Goal: Task Accomplishment & Management: Use online tool/utility

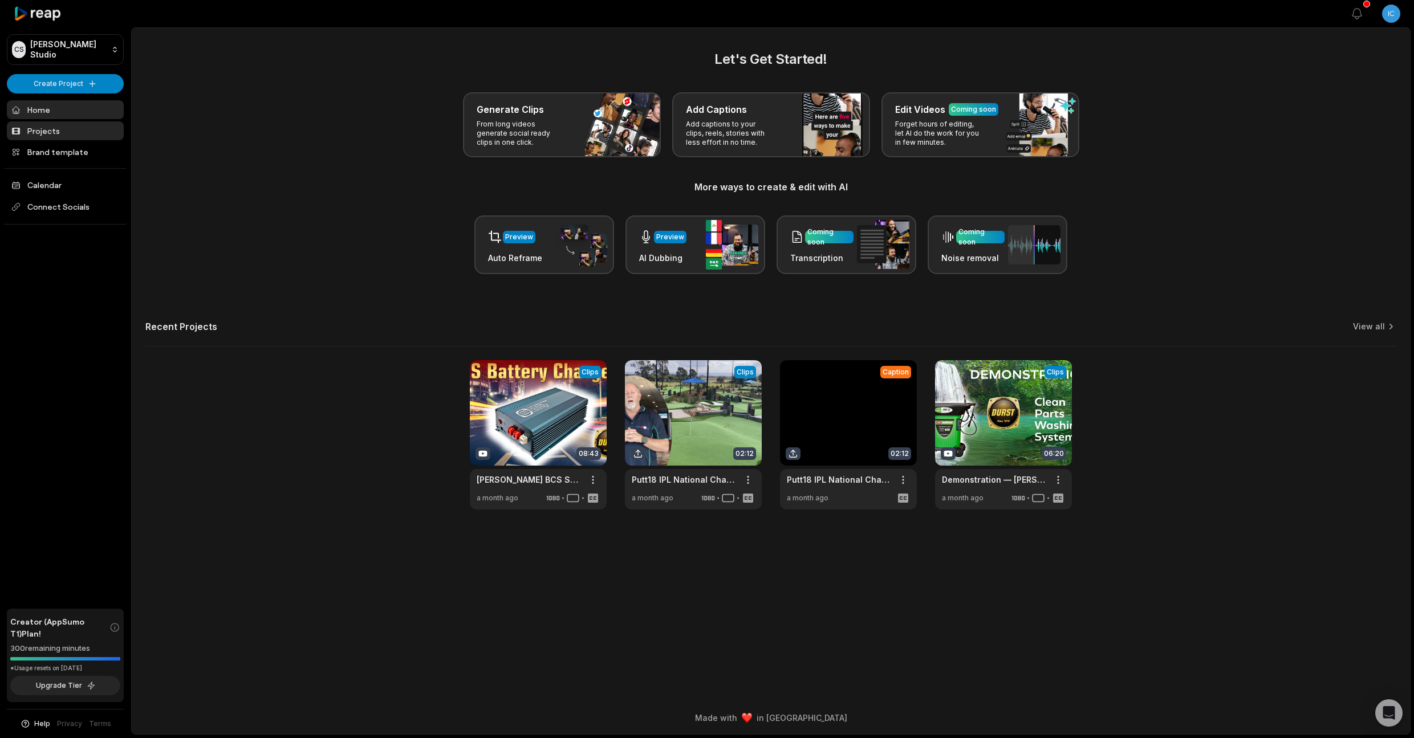
click at [42, 136] on link "Projects" at bounding box center [65, 130] width 117 height 19
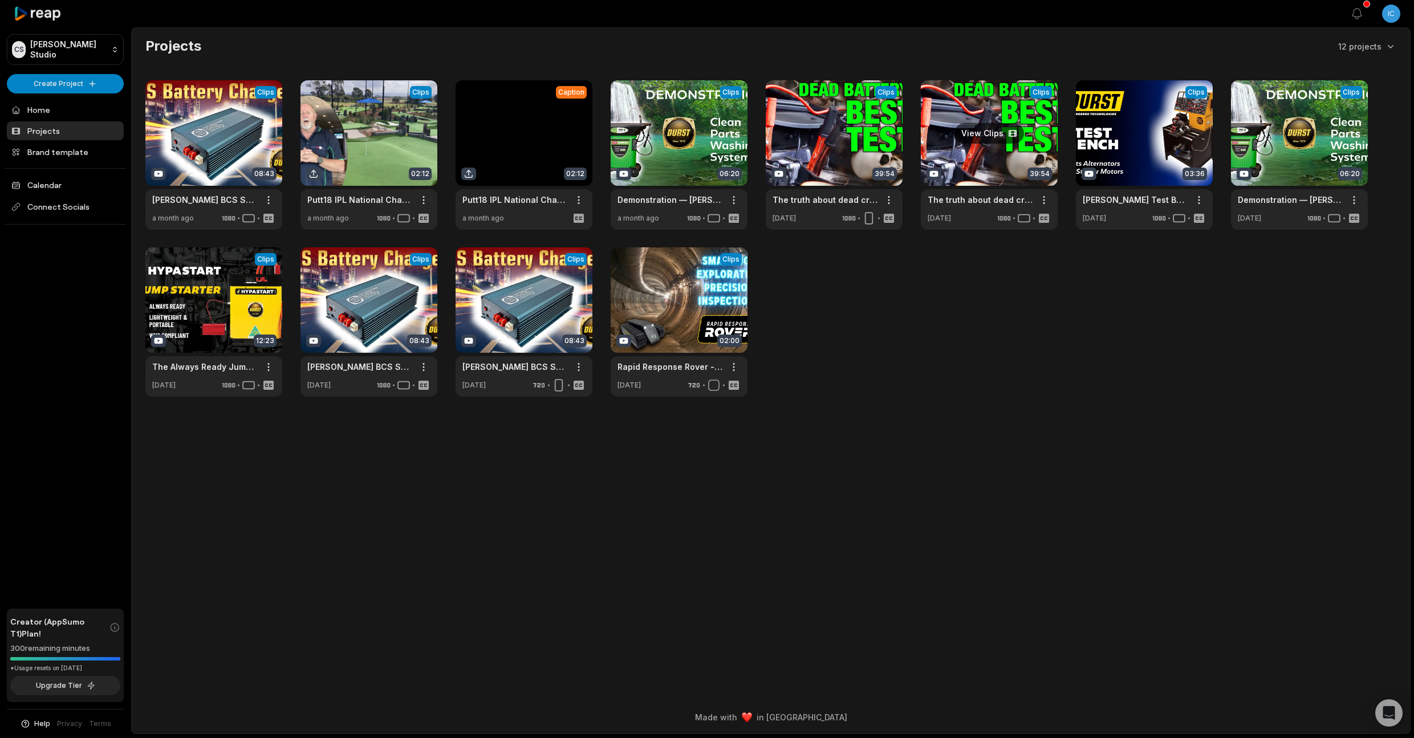
click at [979, 124] on link at bounding box center [989, 154] width 137 height 149
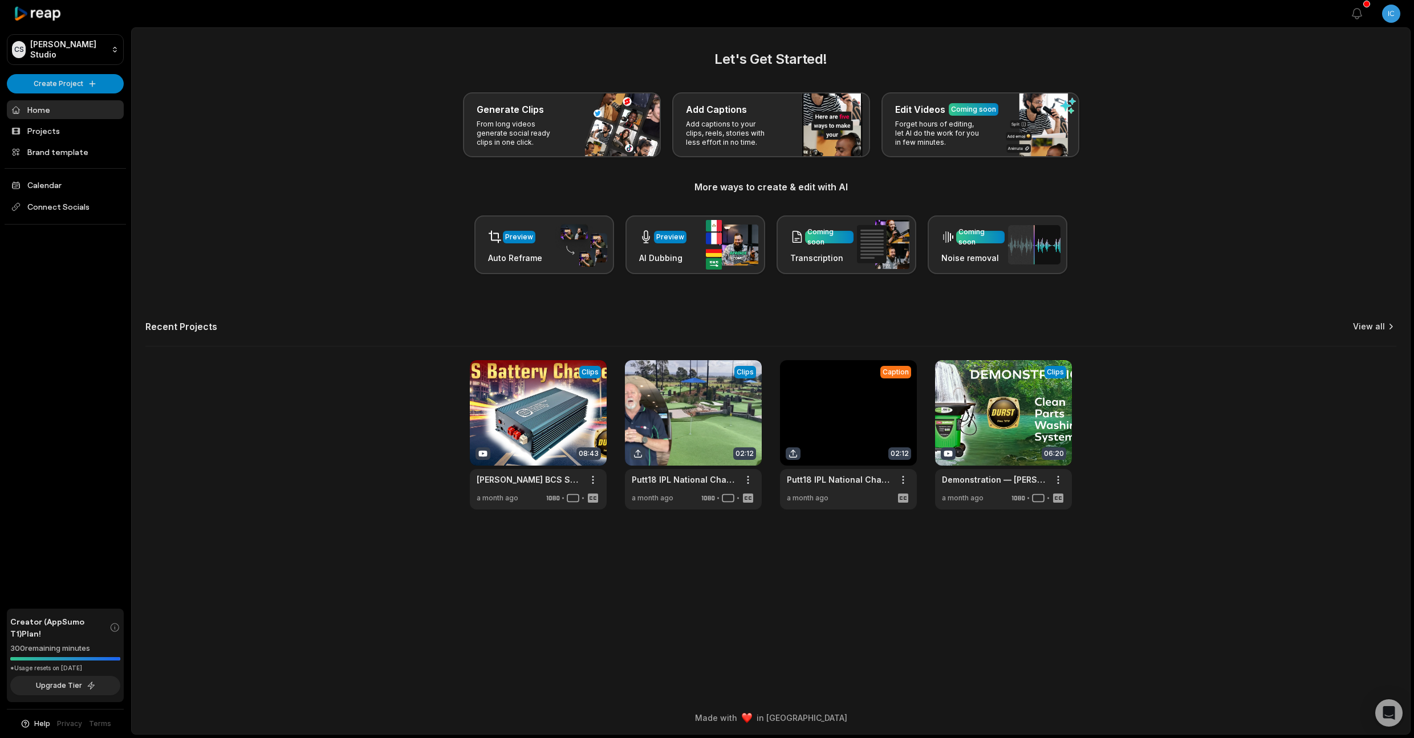
click at [1365, 326] on link "View all" at bounding box center [1369, 326] width 32 height 11
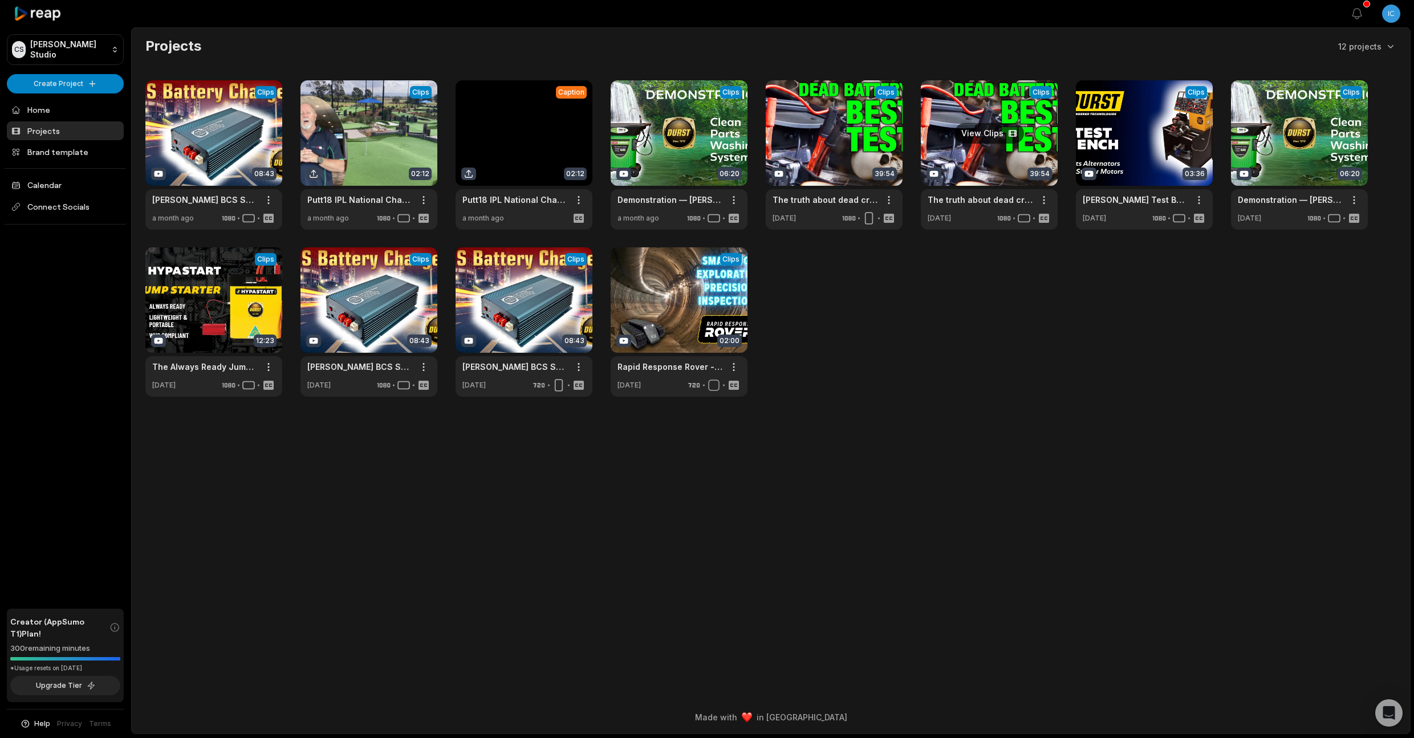
click at [976, 141] on link at bounding box center [989, 154] width 137 height 149
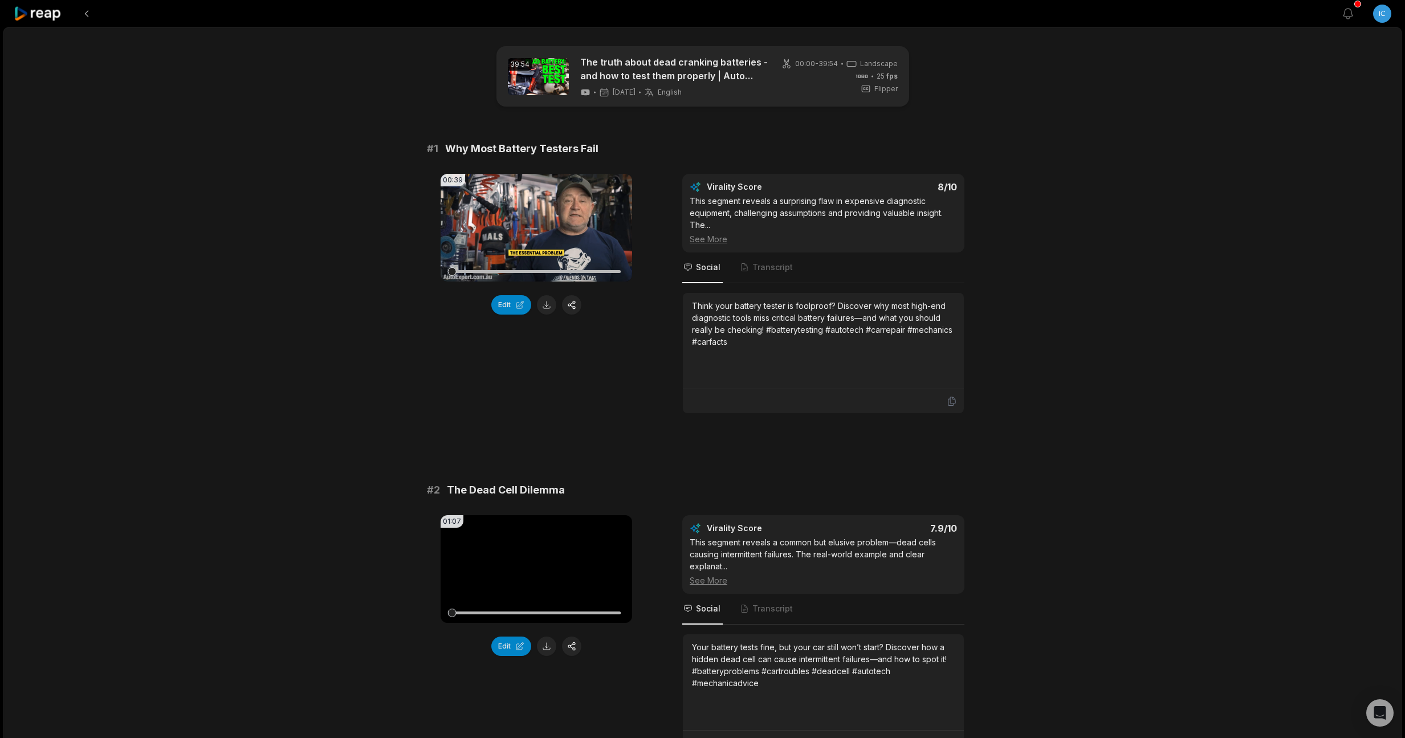
scroll to position [2766, 0]
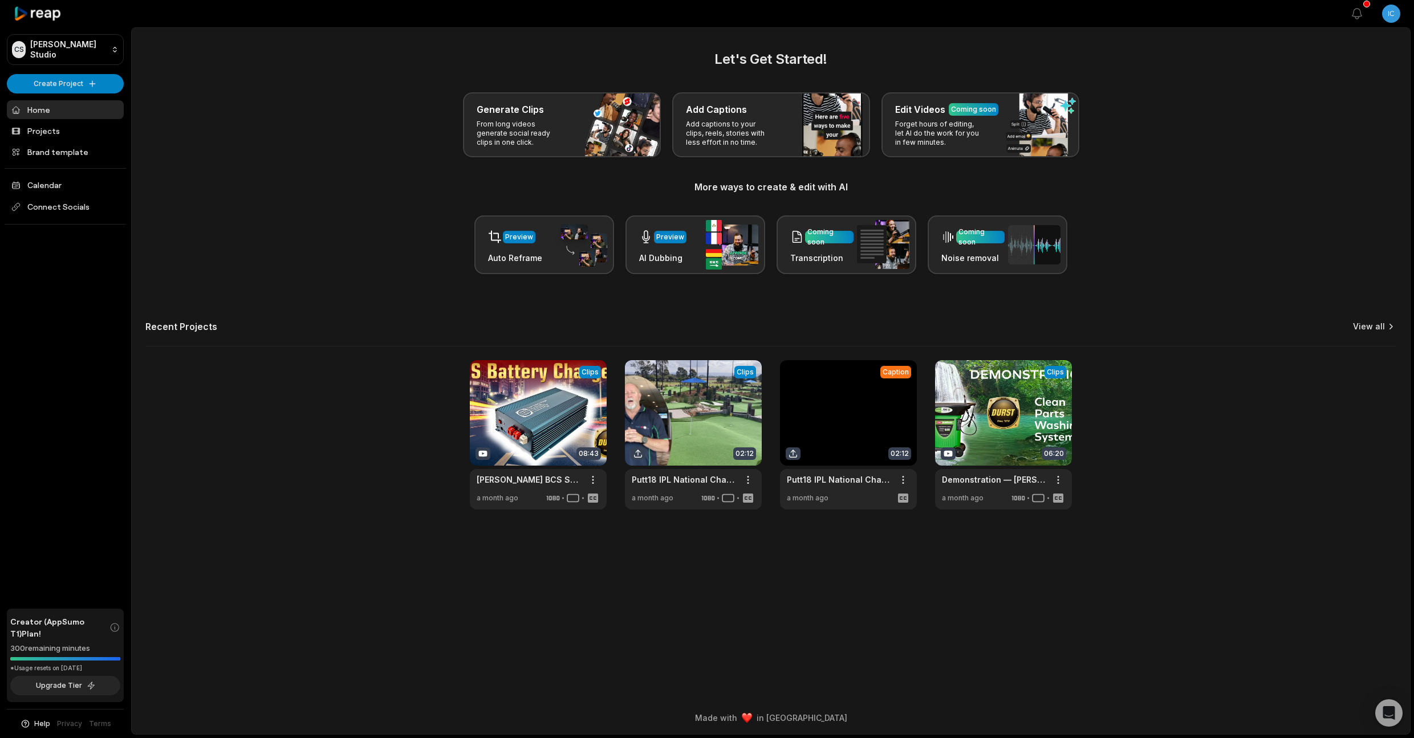
click at [1370, 331] on link "View all" at bounding box center [1369, 326] width 32 height 11
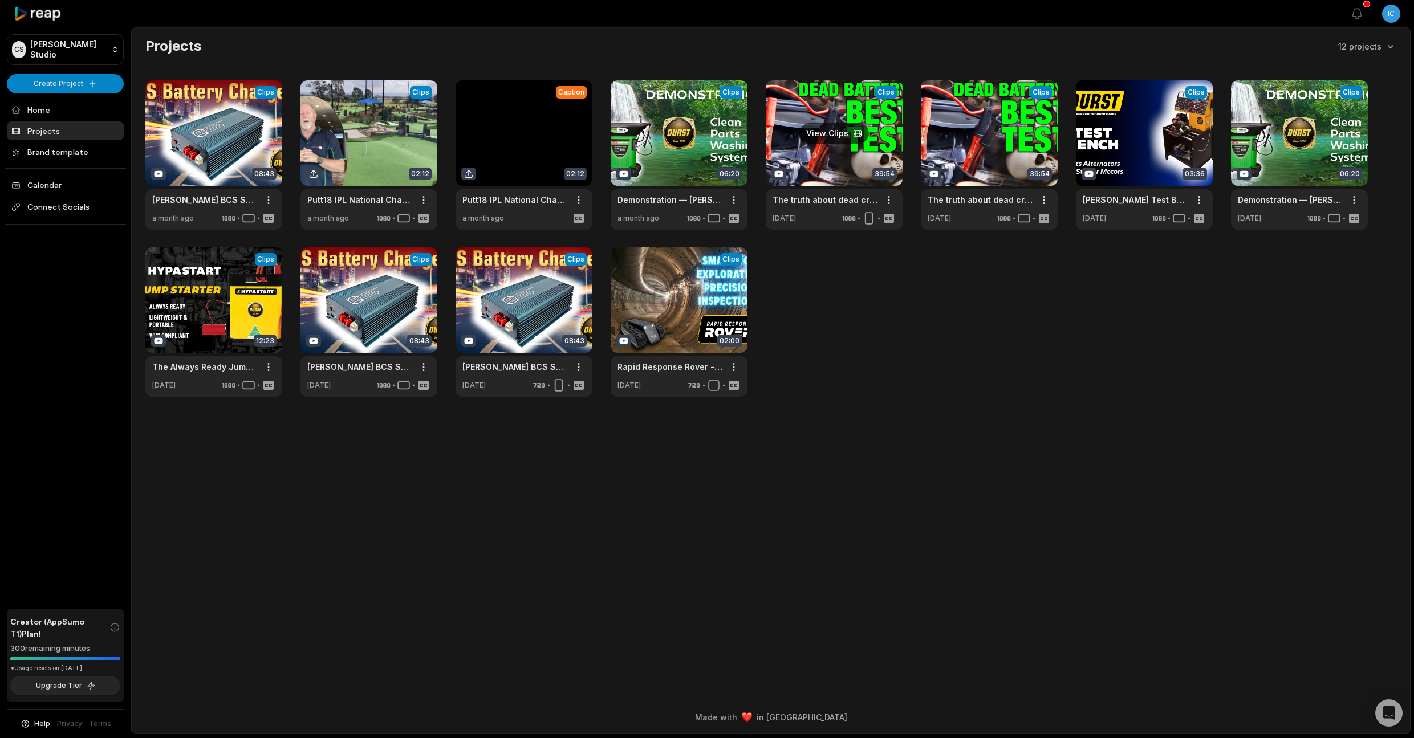
click at [850, 137] on link at bounding box center [833, 154] width 137 height 149
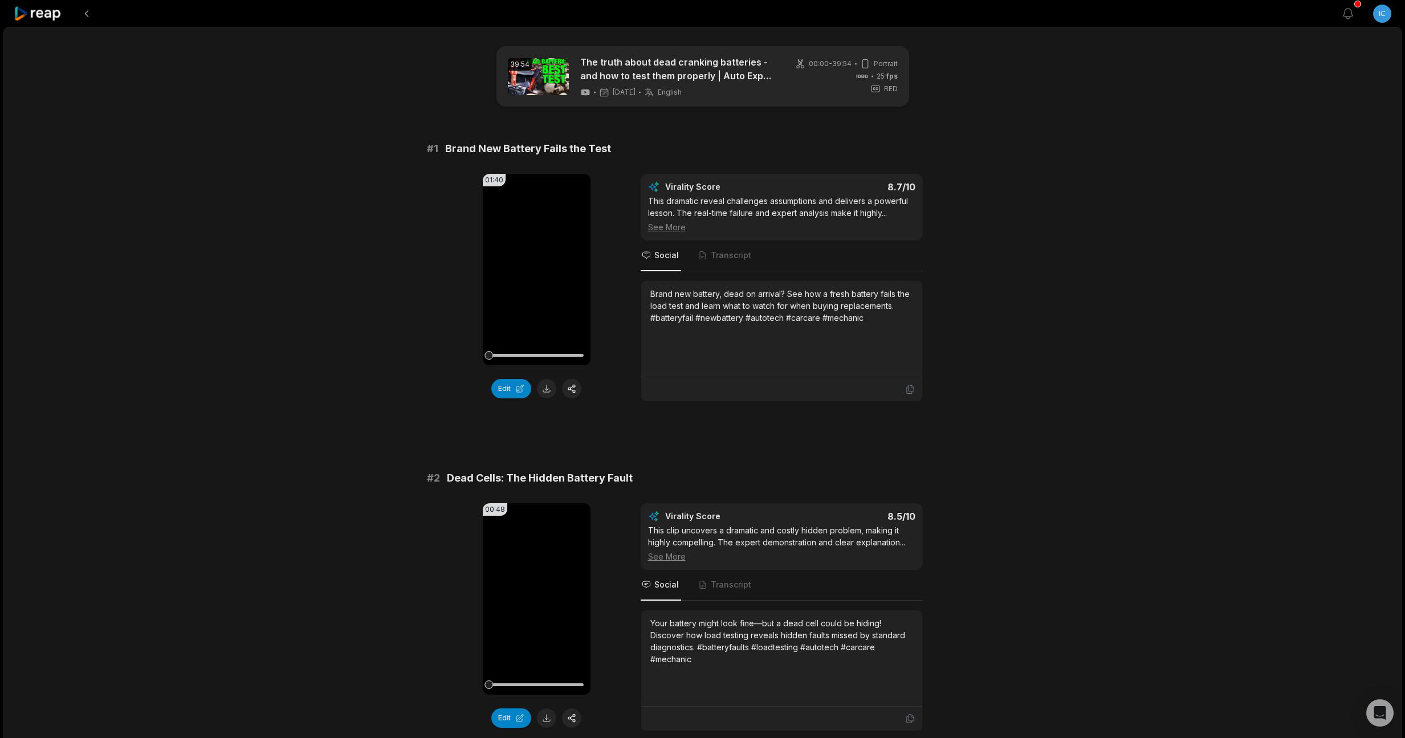
scroll to position [2766, 0]
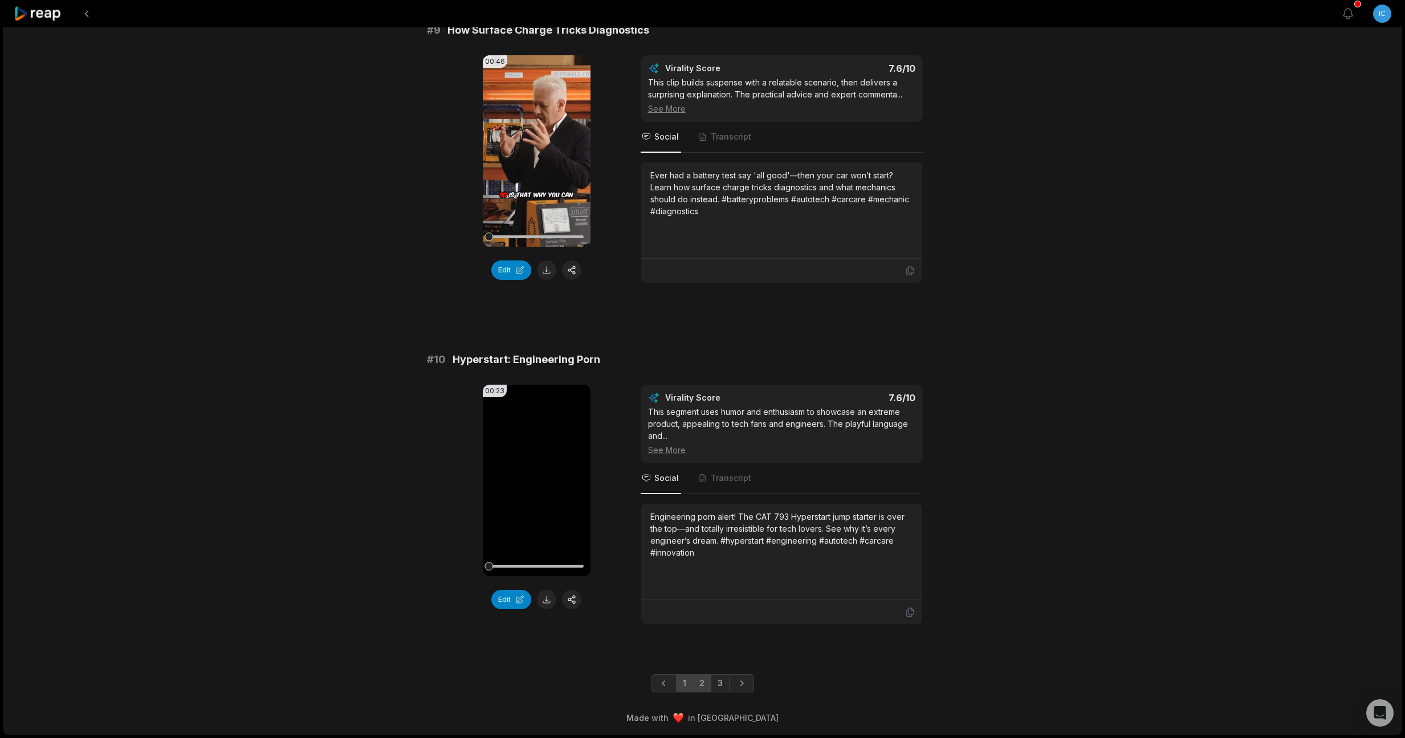
click at [707, 689] on link "2" at bounding box center [702, 683] width 19 height 18
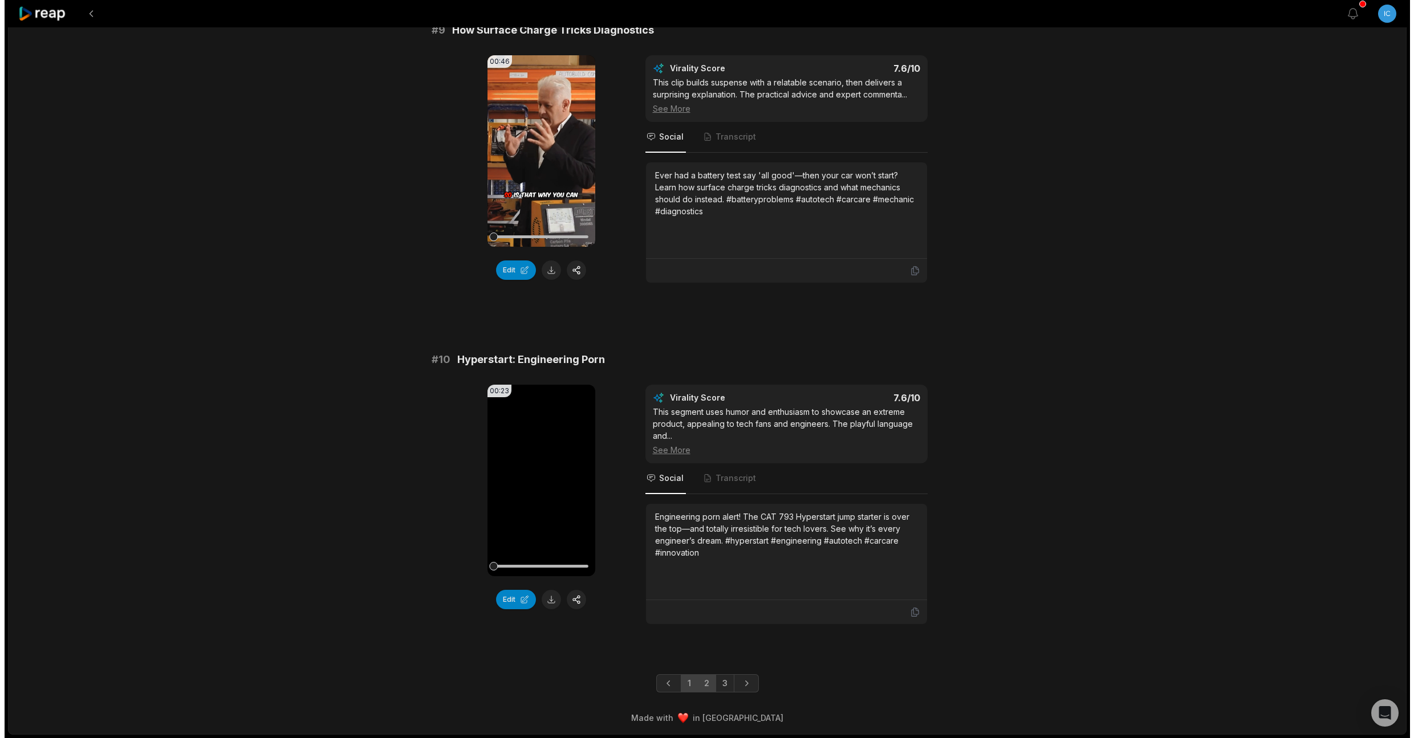
scroll to position [0, 0]
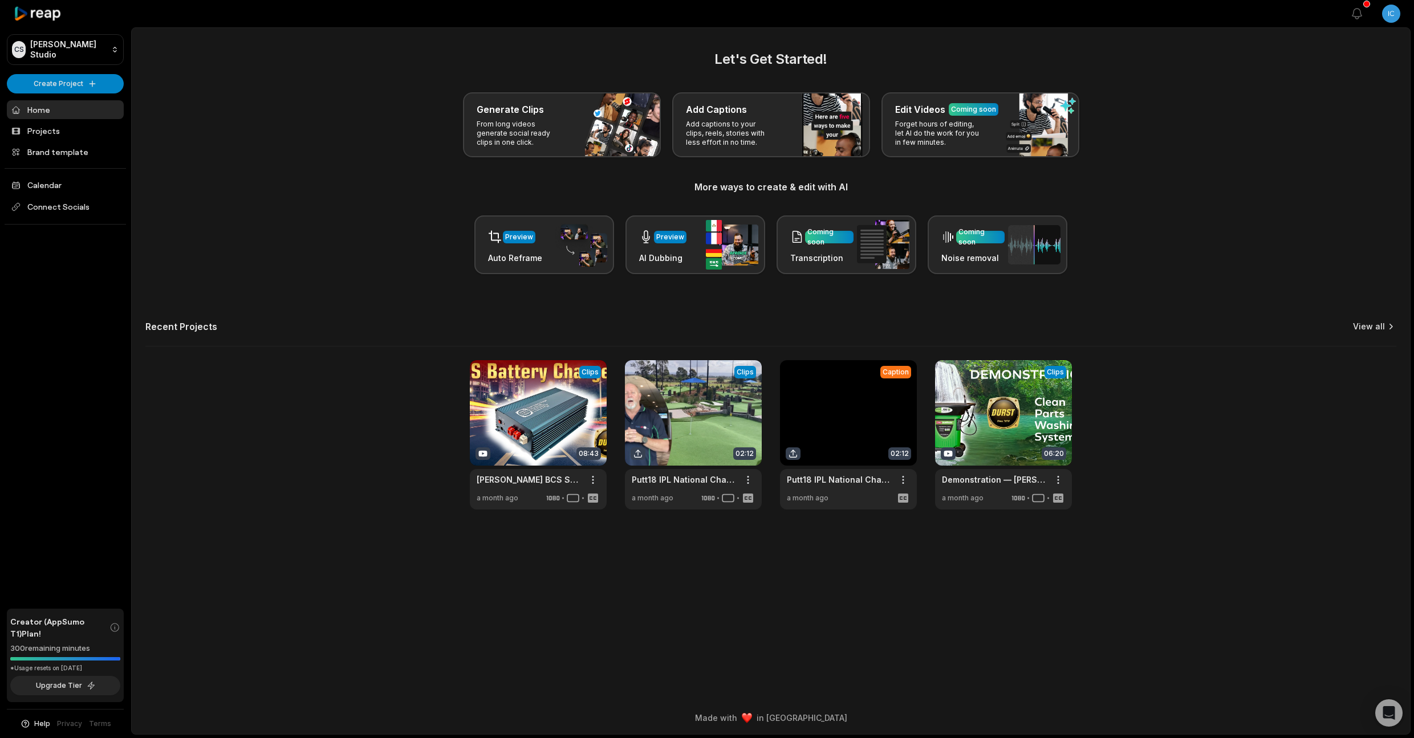
click at [1373, 325] on link "View all" at bounding box center [1369, 326] width 32 height 11
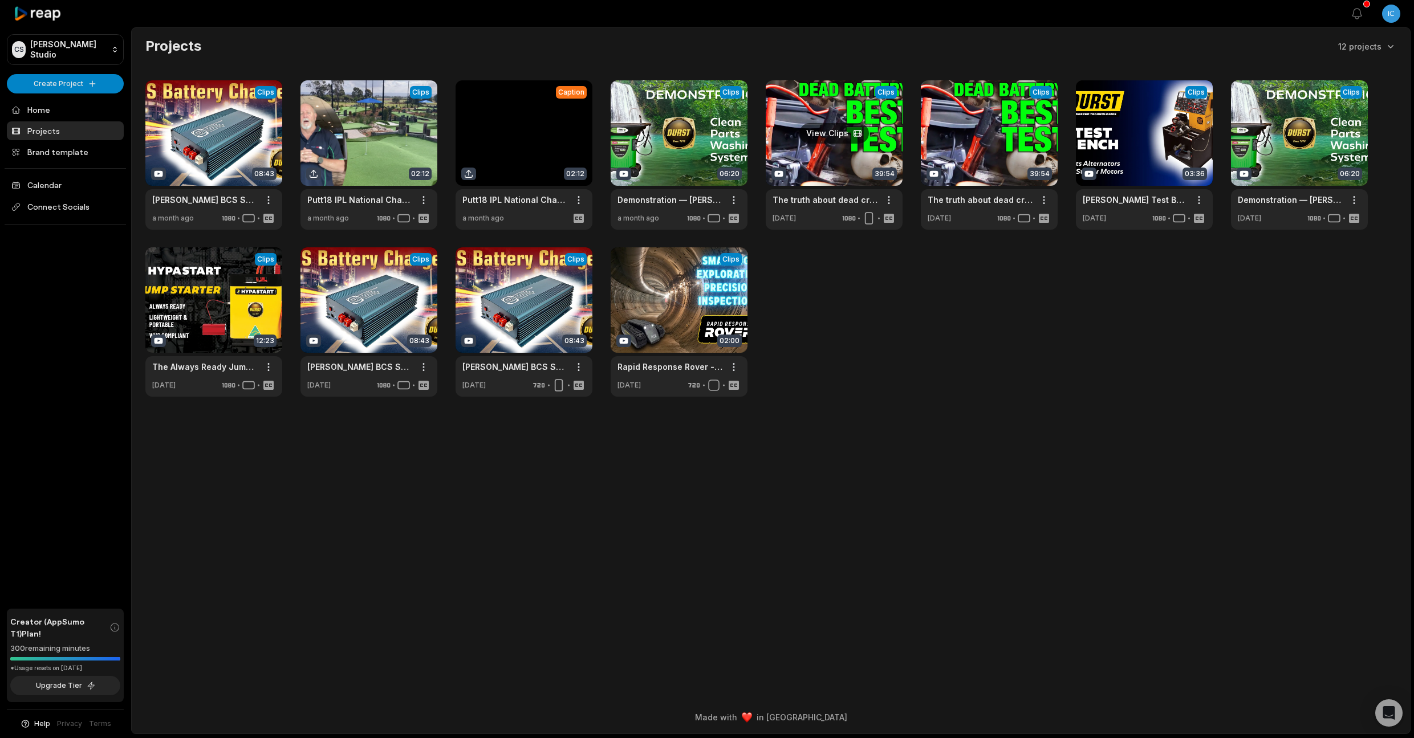
click at [820, 151] on link at bounding box center [833, 154] width 137 height 149
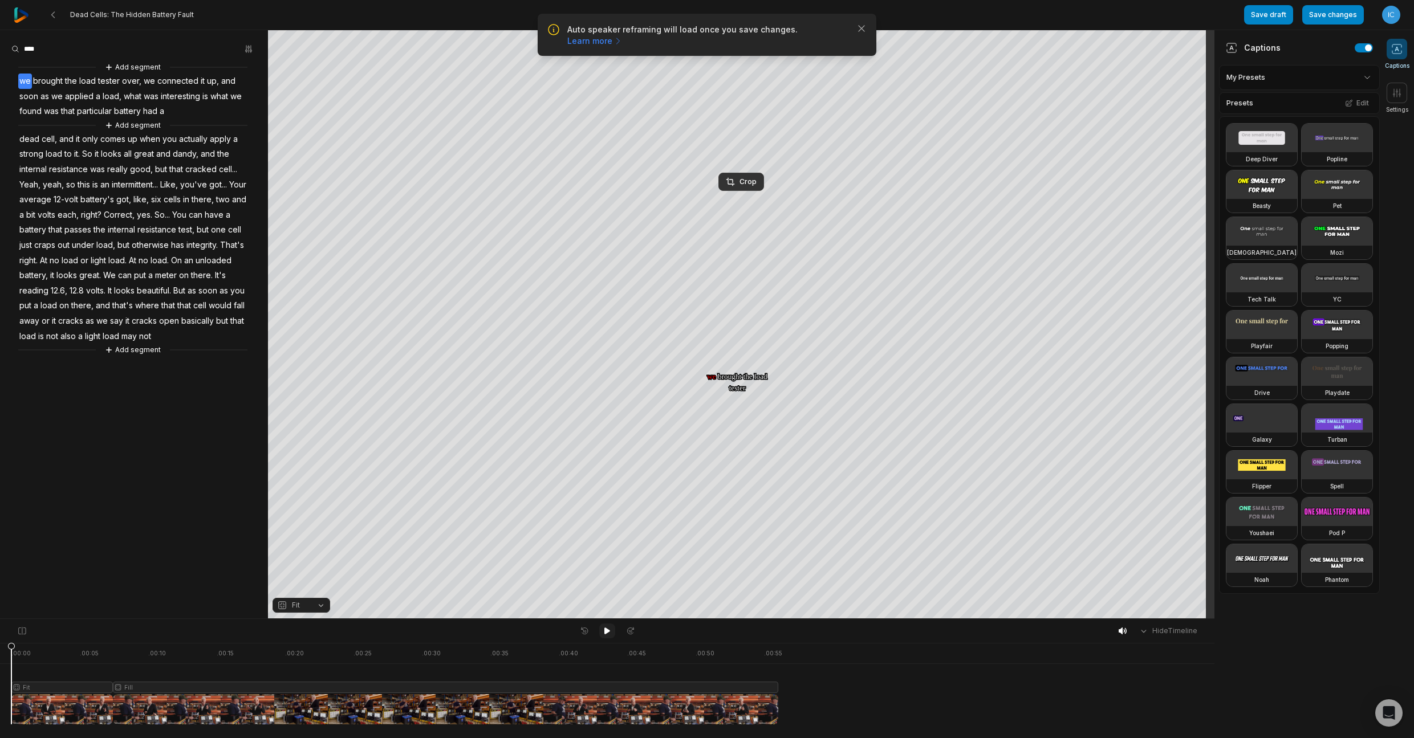
click at [609, 630] on icon at bounding box center [606, 630] width 9 height 9
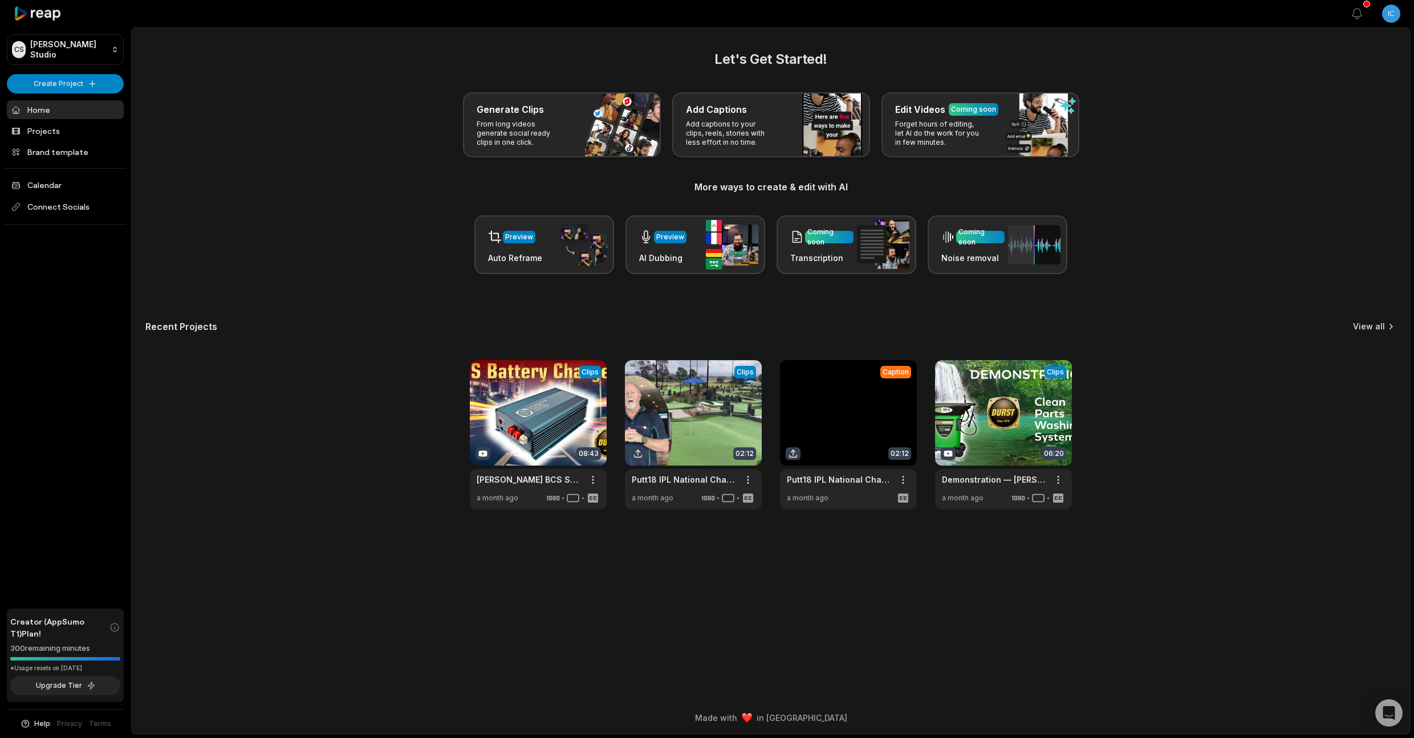
click at [1372, 330] on link "View all" at bounding box center [1369, 326] width 32 height 11
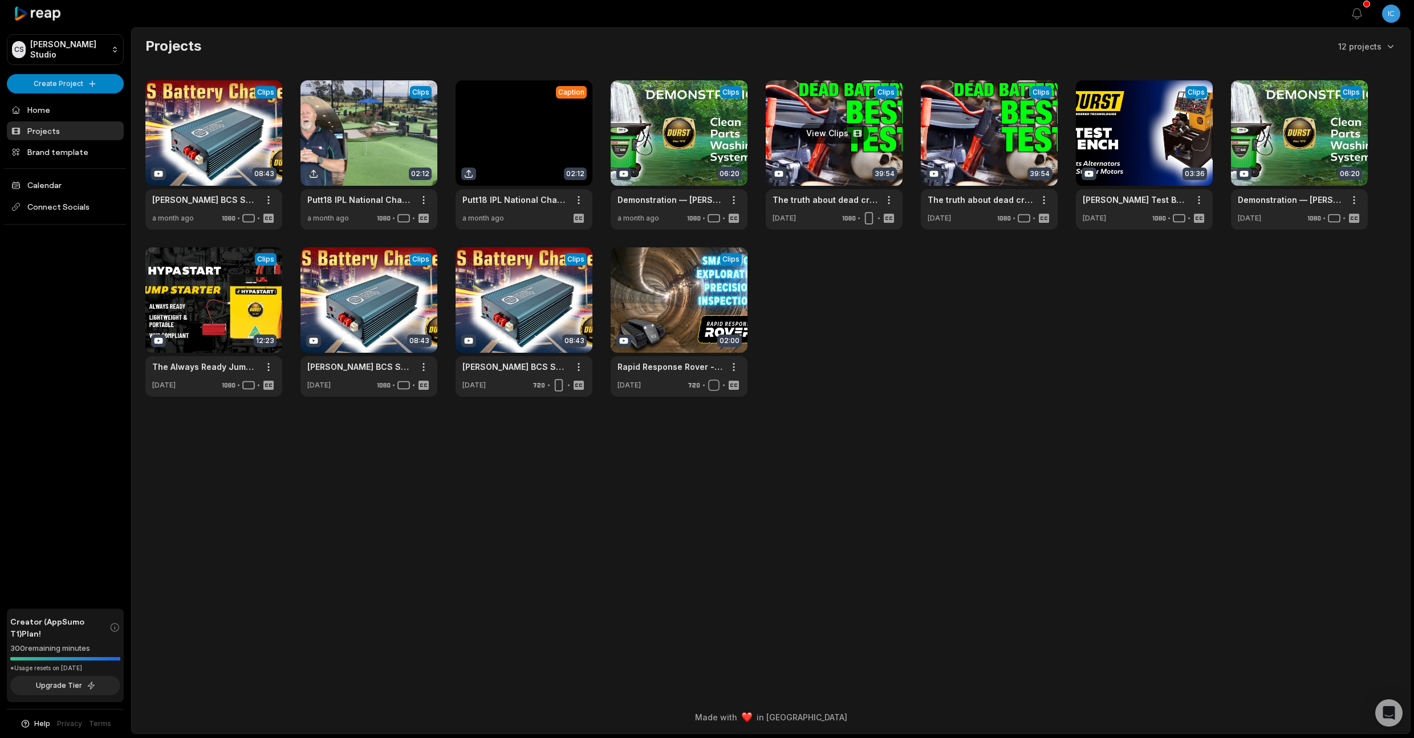
click at [845, 110] on link at bounding box center [833, 154] width 137 height 149
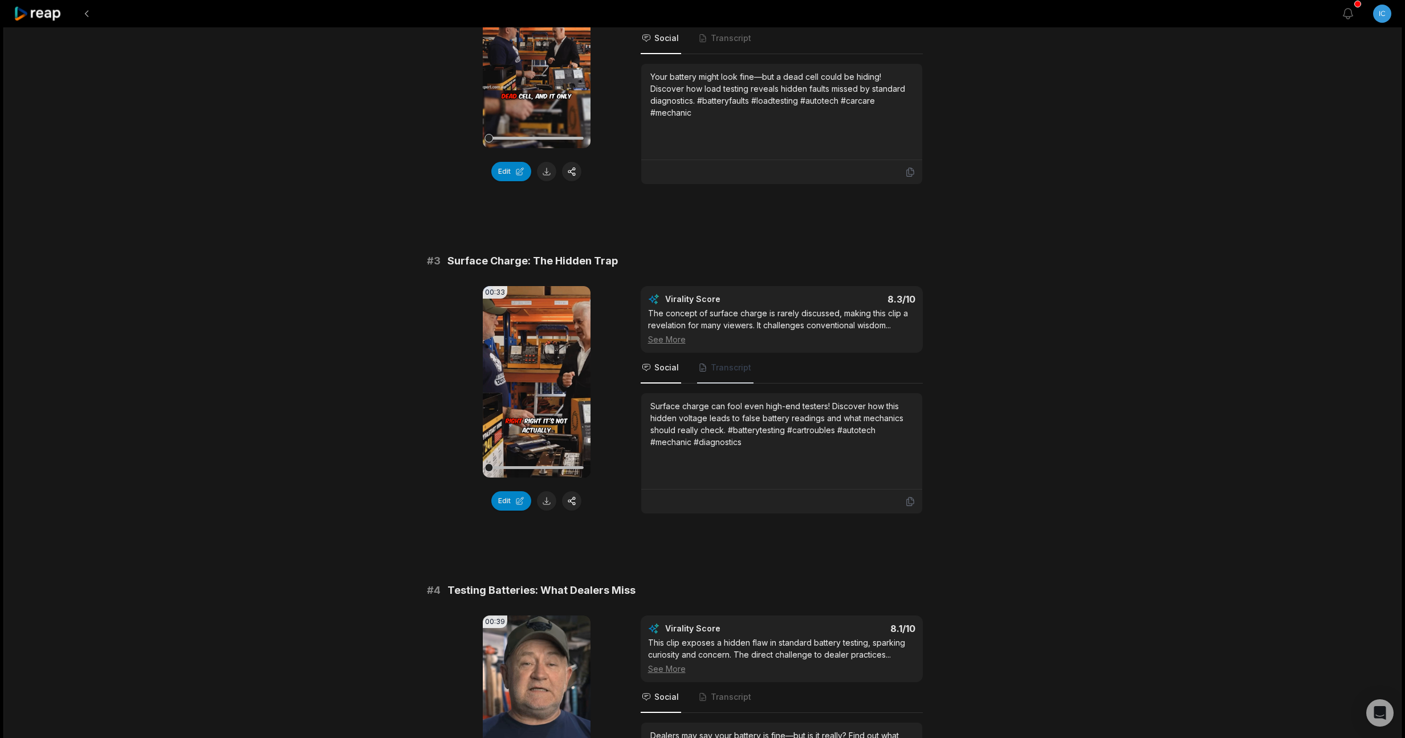
scroll to position [547, 0]
click at [536, 378] on icon at bounding box center [536, 381] width 9 height 10
click at [507, 501] on button "Edit" at bounding box center [511, 500] width 40 height 19
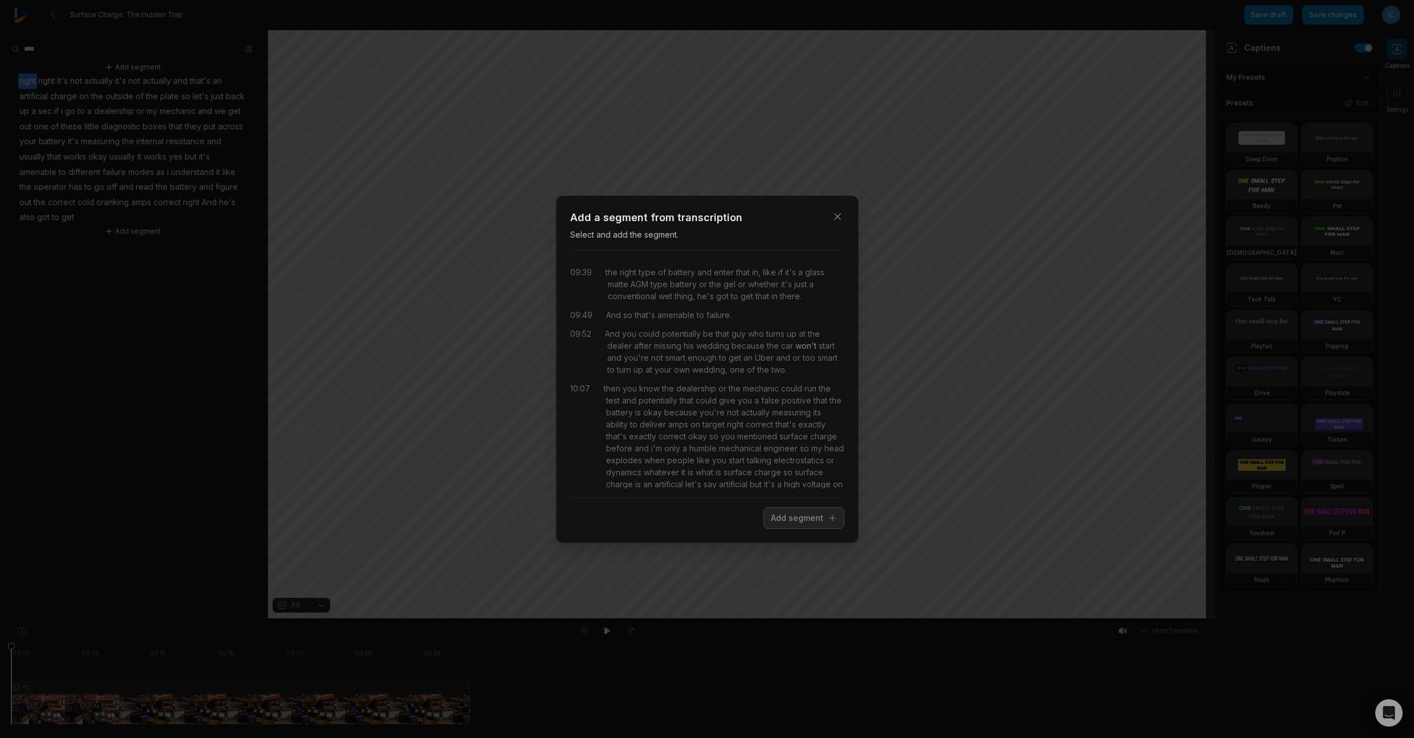
scroll to position [229, 0]
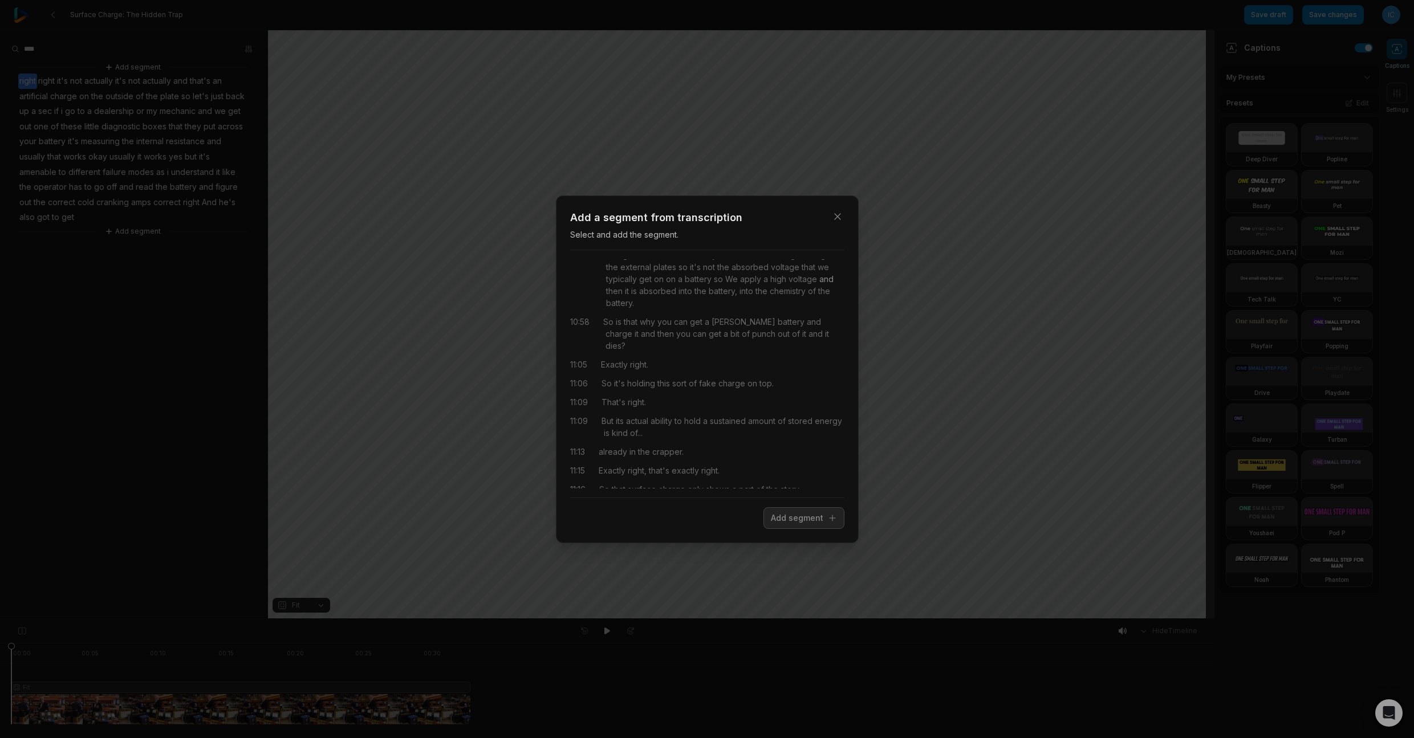
click at [817, 285] on span "and" at bounding box center [825, 279] width 17 height 12
drag, startPoint x: 587, startPoint y: 258, endPoint x: 691, endPoint y: 307, distance: 115.5
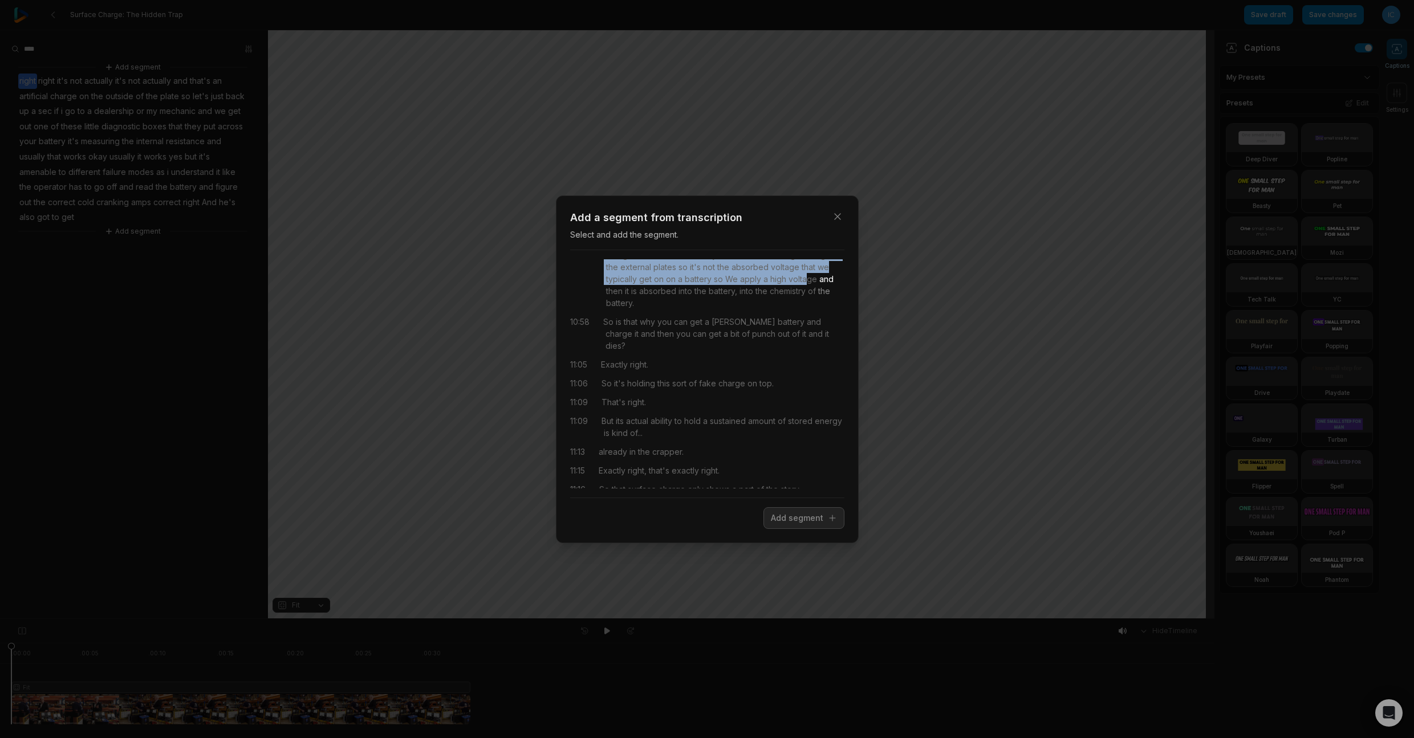
click at [674, 295] on div "09:39 the right type of battery and enter that in, like if it's a glass matte A…" at bounding box center [707, 374] width 274 height 249
click at [758, 361] on div "09:39 the right type of battery and enter that in, like if it's a glass matte A…" at bounding box center [707, 373] width 274 height 229
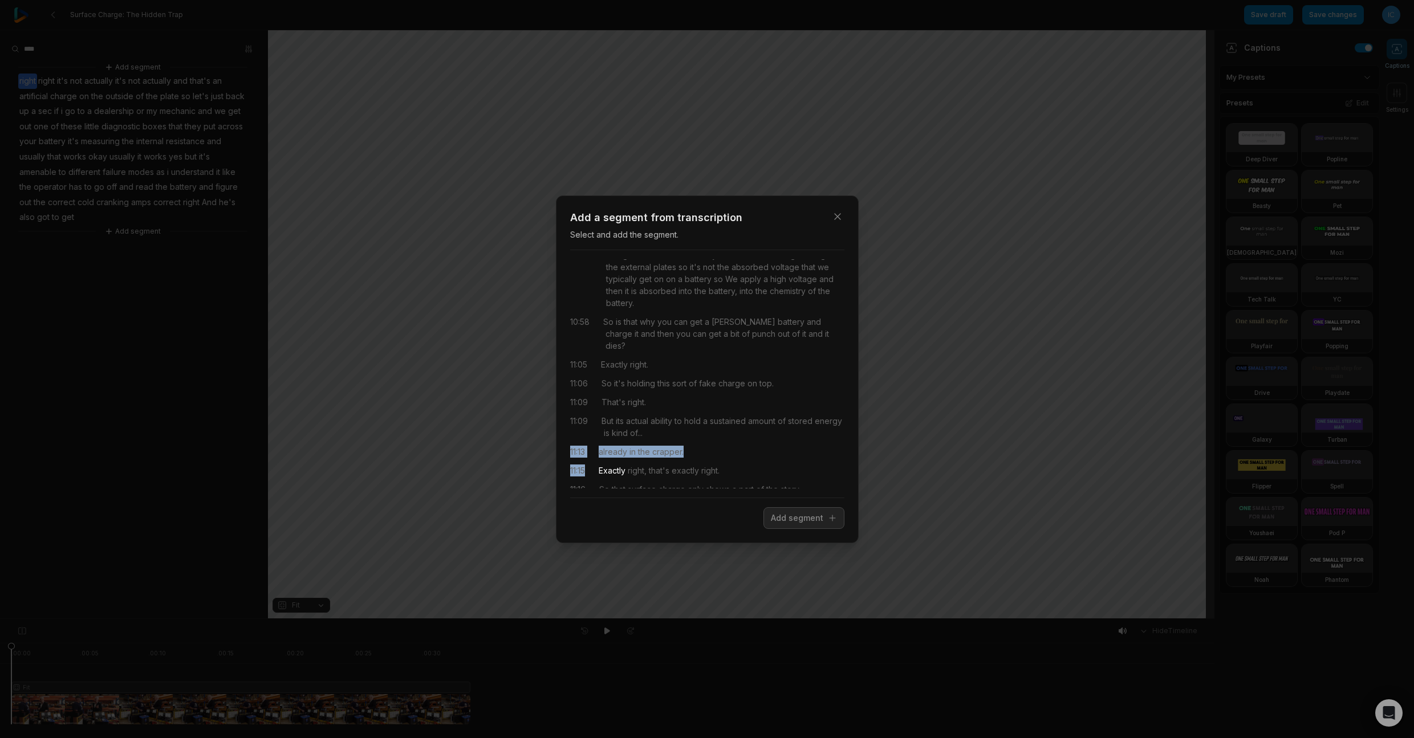
drag, startPoint x: 747, startPoint y: 445, endPoint x: 706, endPoint y: 419, distance: 48.2
click at [706, 419] on div "09:39 the right type of battery and enter that in, like if it's a glass matte A…" at bounding box center [707, 373] width 274 height 229
click at [706, 446] on div "11:13 already in the crapper." at bounding box center [707, 452] width 274 height 12
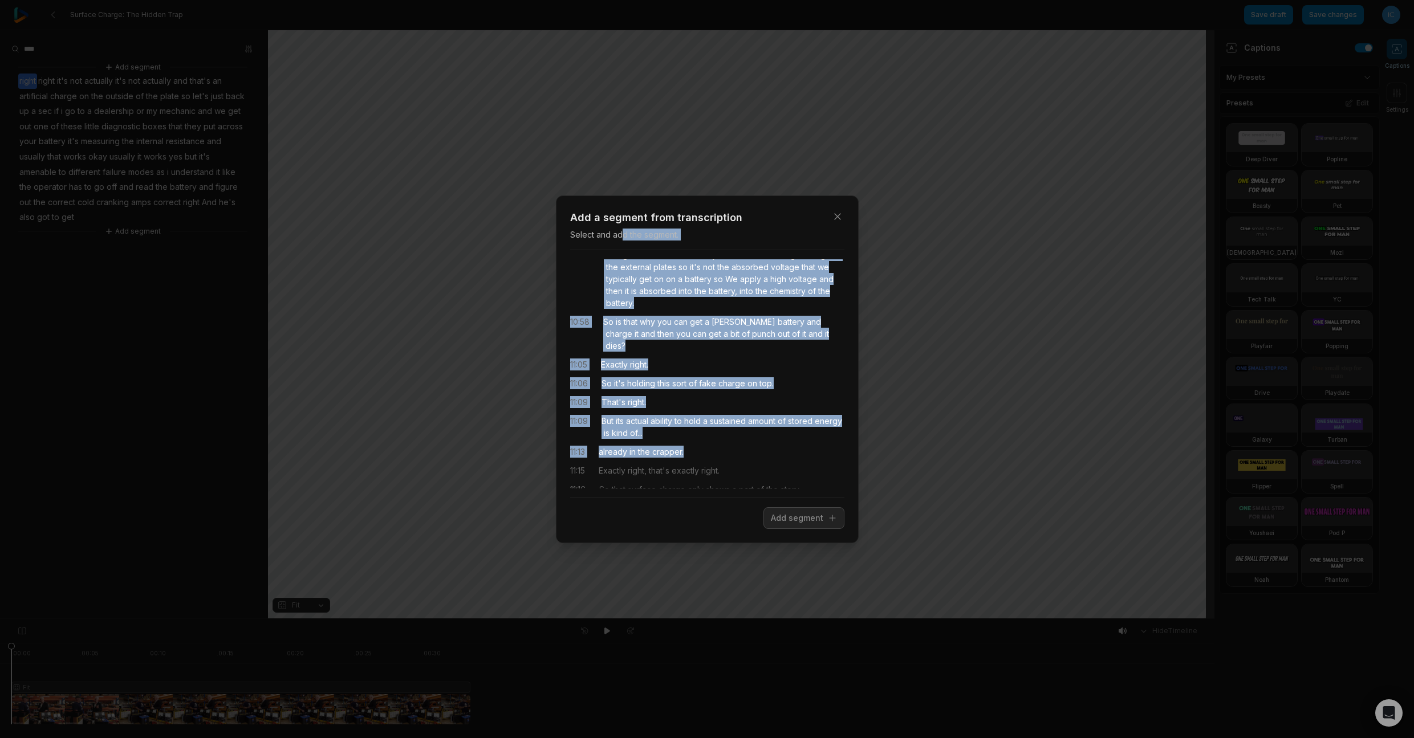
scroll to position [0, 0]
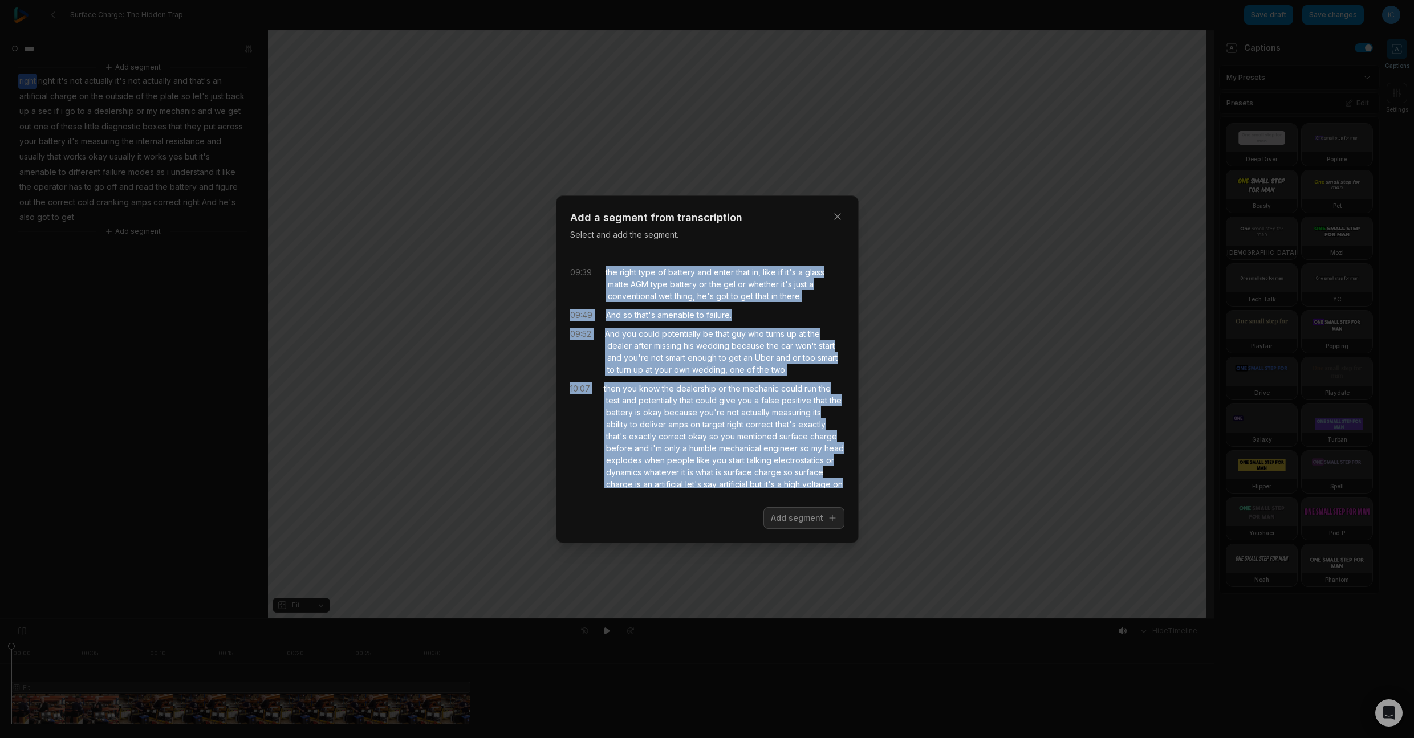
drag, startPoint x: 698, startPoint y: 439, endPoint x: 601, endPoint y: 263, distance: 200.5
click at [601, 266] on div "09:39 the right type of battery and enter that in, like if it's a glass matte A…" at bounding box center [707, 373] width 274 height 229
click at [785, 526] on button "Add segment" at bounding box center [803, 518] width 81 height 22
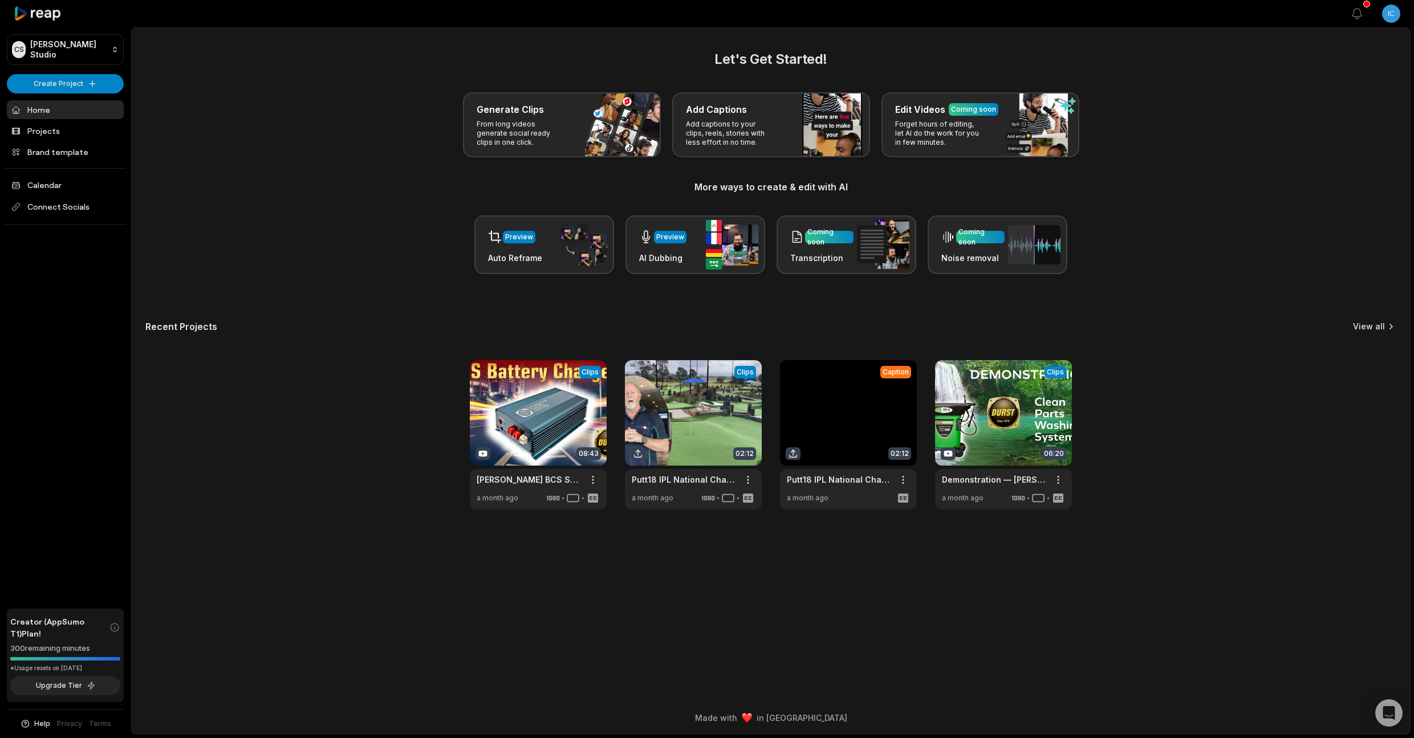
click at [1369, 324] on link "View all" at bounding box center [1369, 326] width 32 height 11
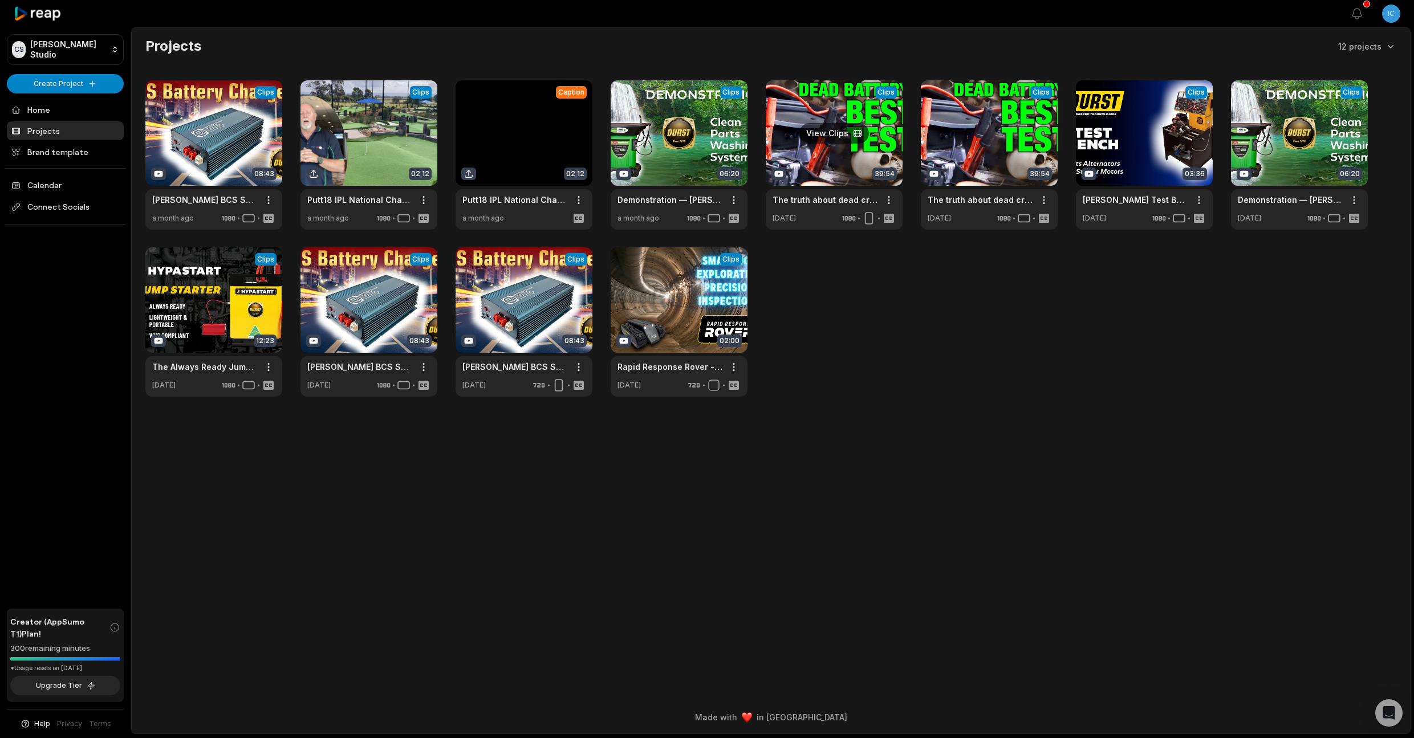
click at [836, 137] on link at bounding box center [833, 154] width 137 height 149
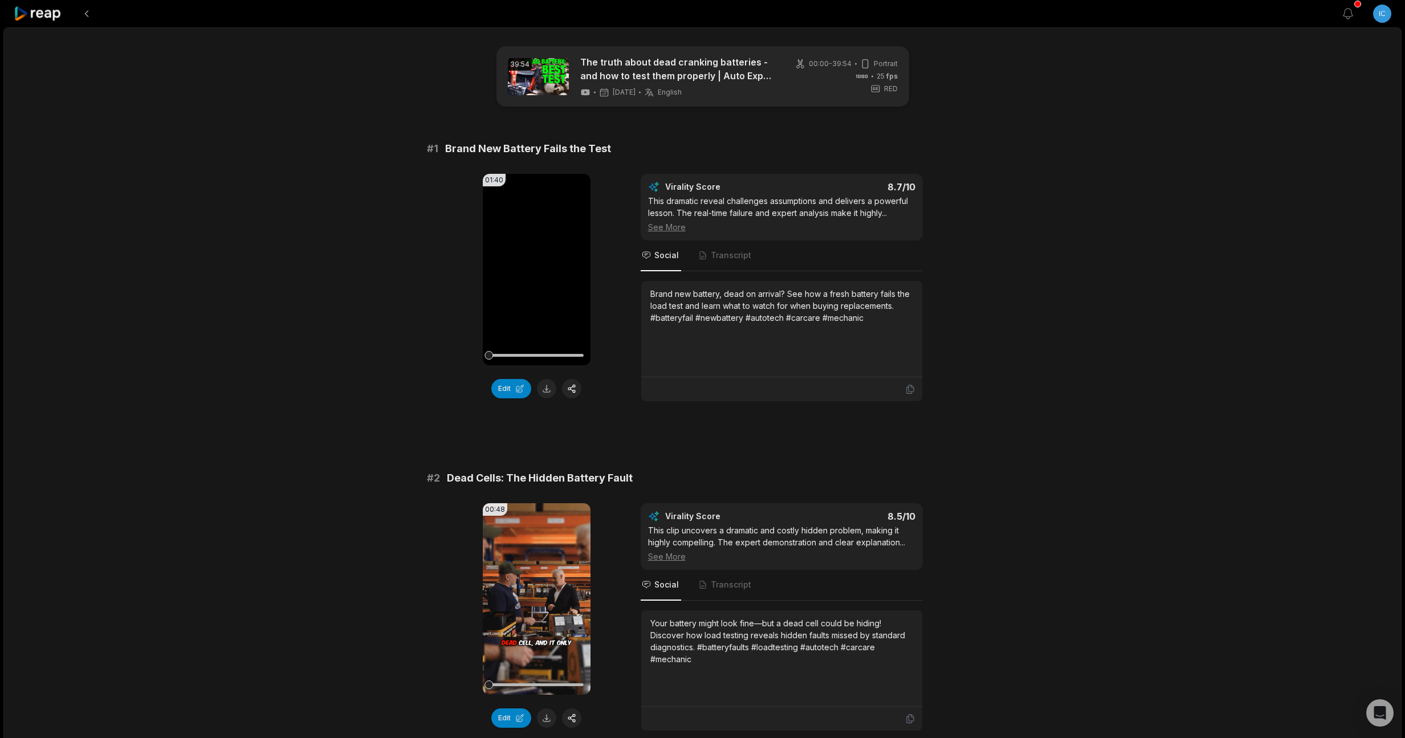
scroll to position [738, 0]
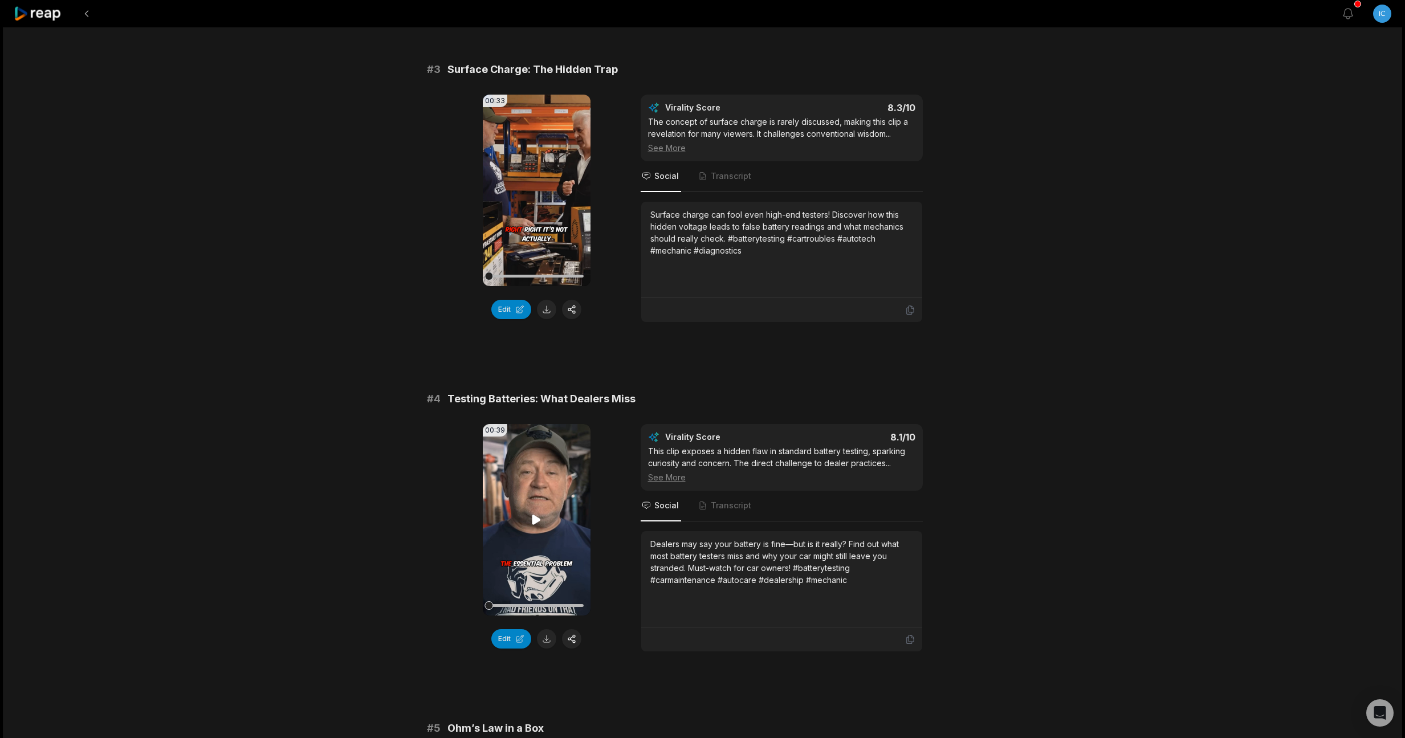
click at [539, 506] on video "Your browser does not support mp4 format." at bounding box center [537, 520] width 108 height 192
click at [507, 640] on button "Edit" at bounding box center [511, 638] width 40 height 19
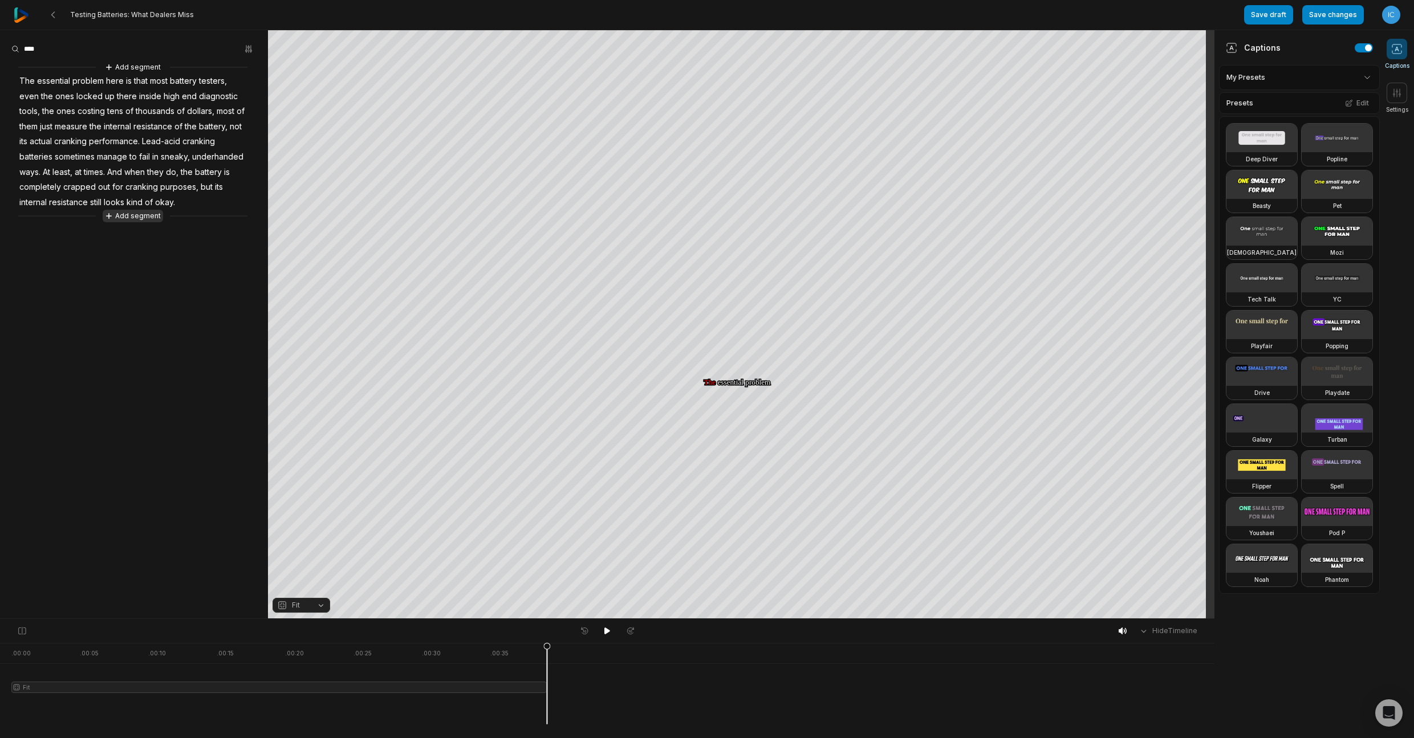
click at [137, 222] on button "Add segment" at bounding box center [133, 216] width 60 height 13
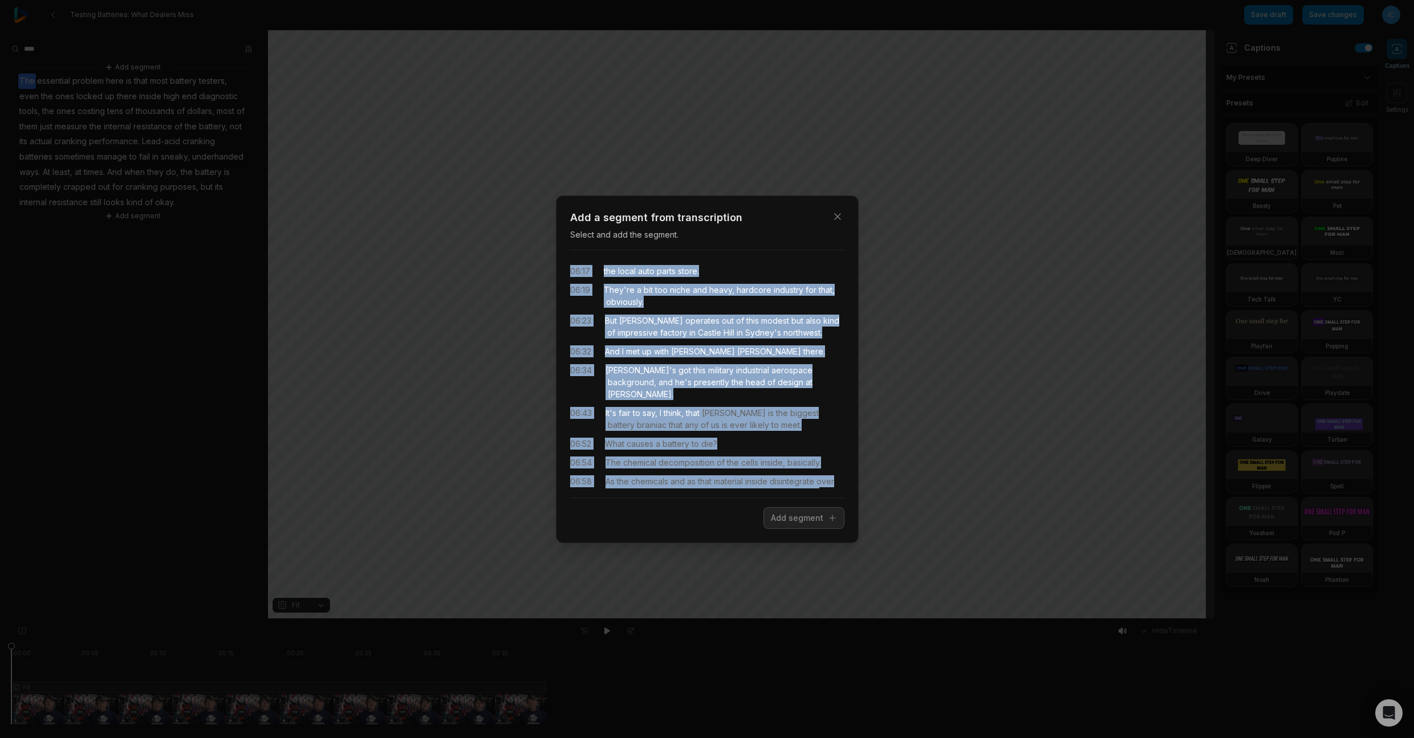
scroll to position [678, 0]
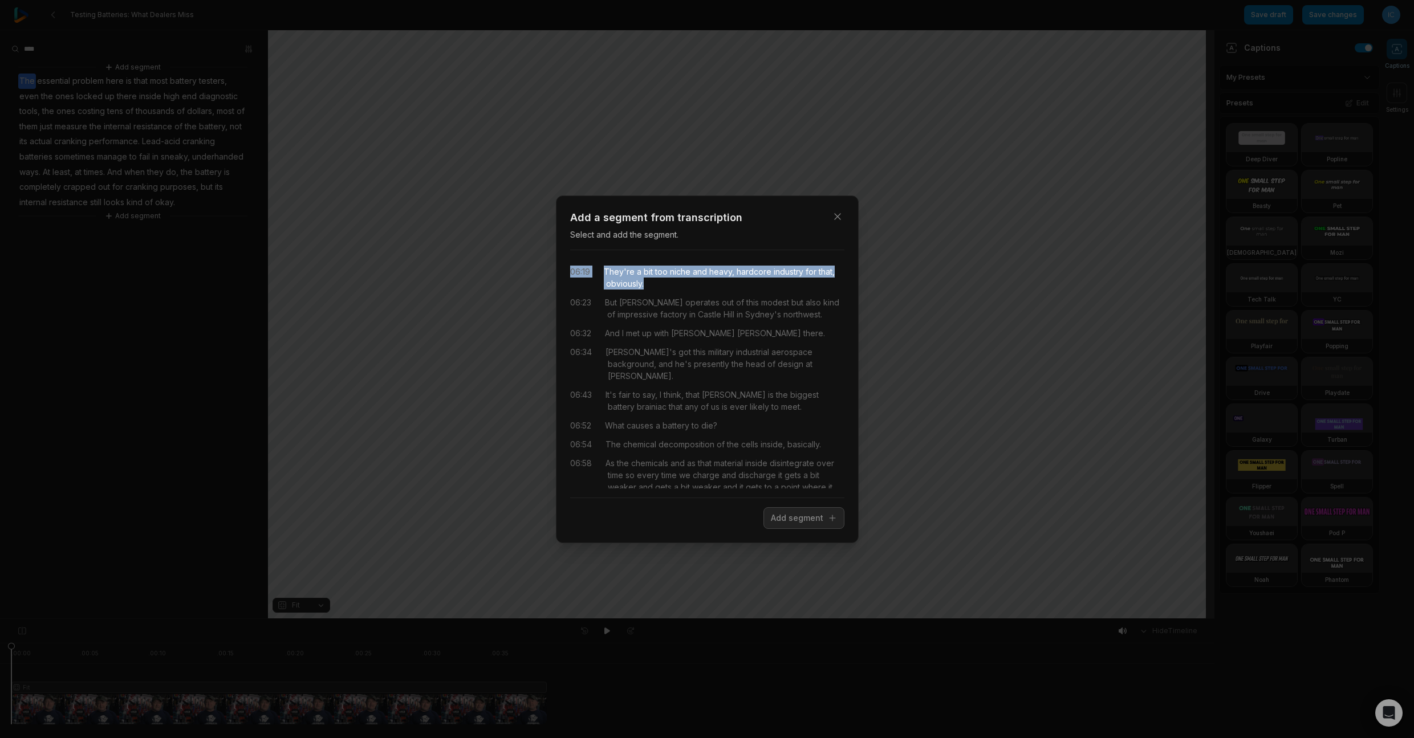
drag, startPoint x: 601, startPoint y: 366, endPoint x: 711, endPoint y: 270, distance: 146.7
click at [711, 270] on div "03:52 these are the failures that slip through the cracks. 03:56 At times, you'…" at bounding box center [707, 373] width 274 height 229
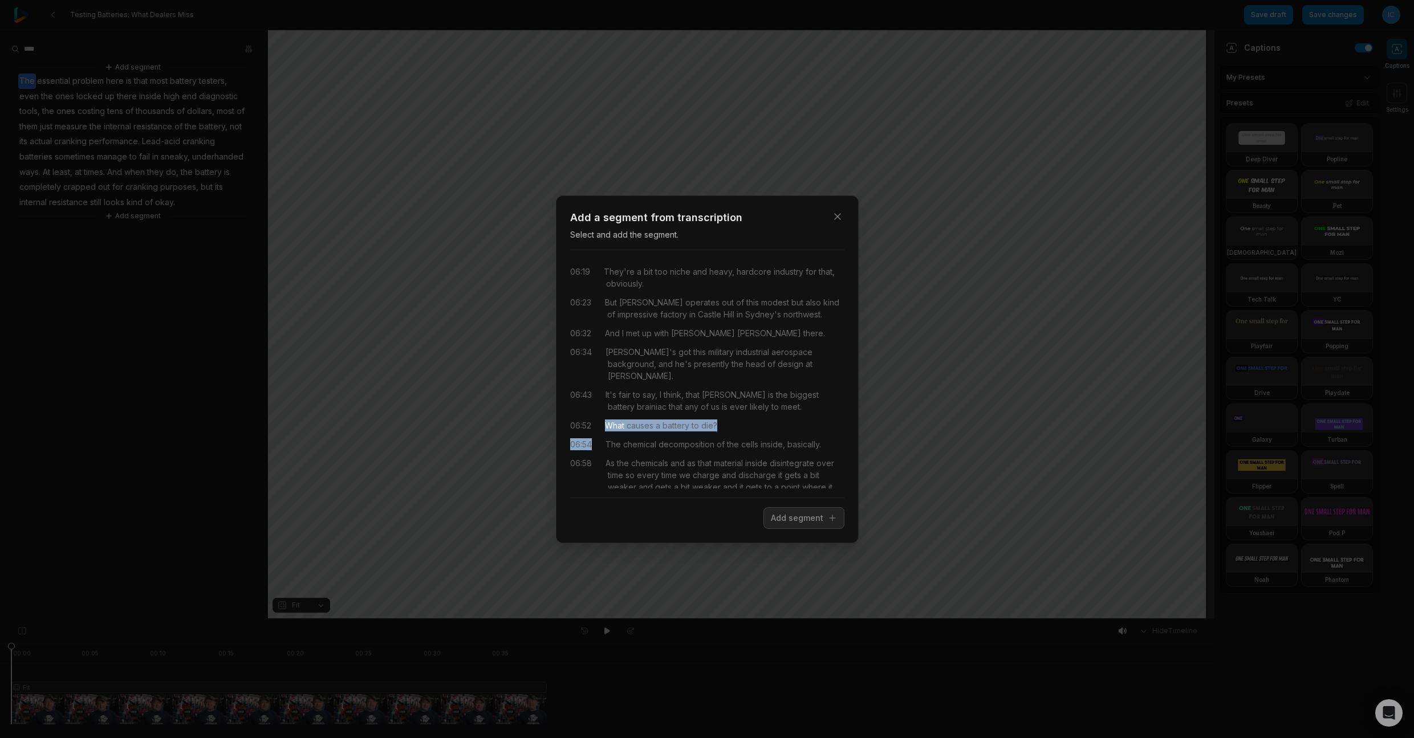
drag, startPoint x: 601, startPoint y: 401, endPoint x: 613, endPoint y: 413, distance: 16.9
click at [613, 413] on div "03:52 these are the failures that slip through the cracks. 03:56 At times, you'…" at bounding box center [707, 373] width 274 height 229
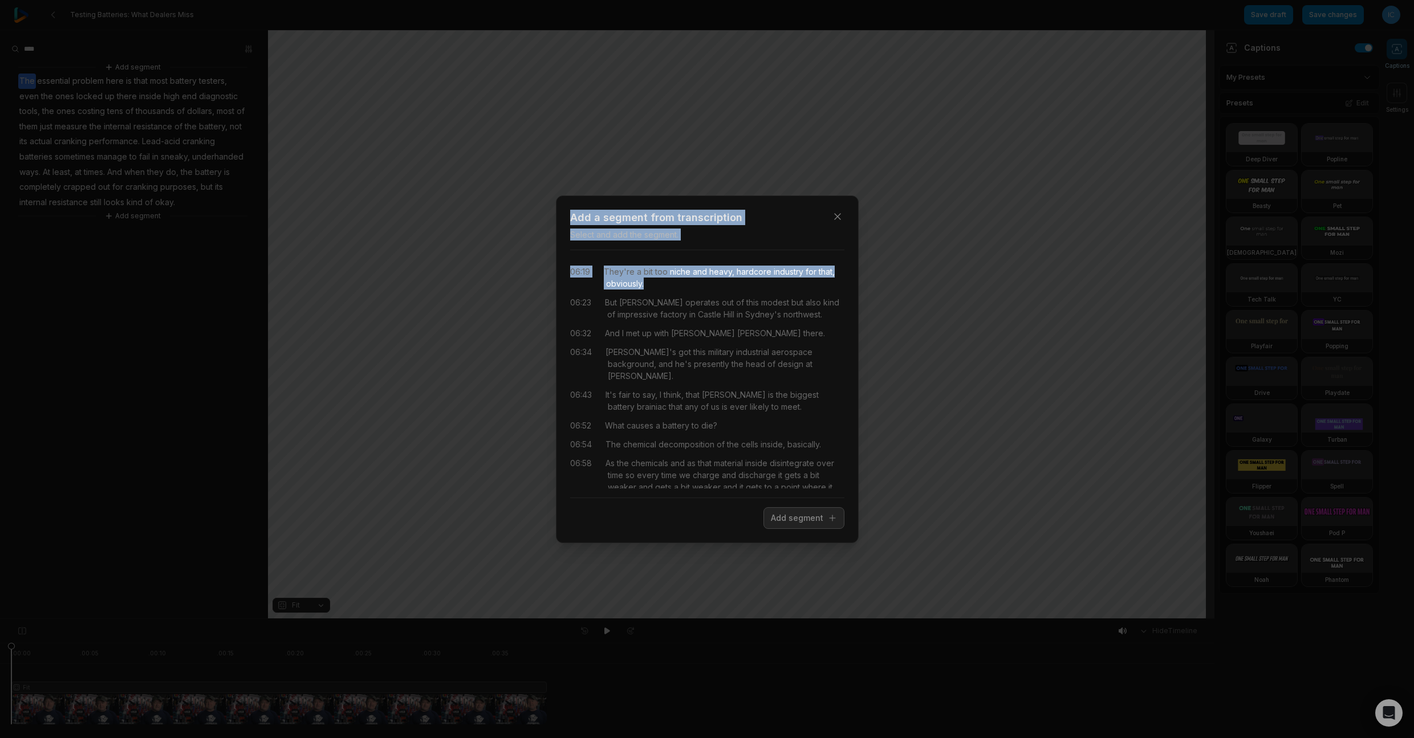
drag, startPoint x: 661, startPoint y: 274, endPoint x: 670, endPoint y: 186, distance: 87.7
click at [670, 186] on div "Close Add a segment from transcription Select and add the segment. 03:52 these …" at bounding box center [707, 369] width 1414 height 738
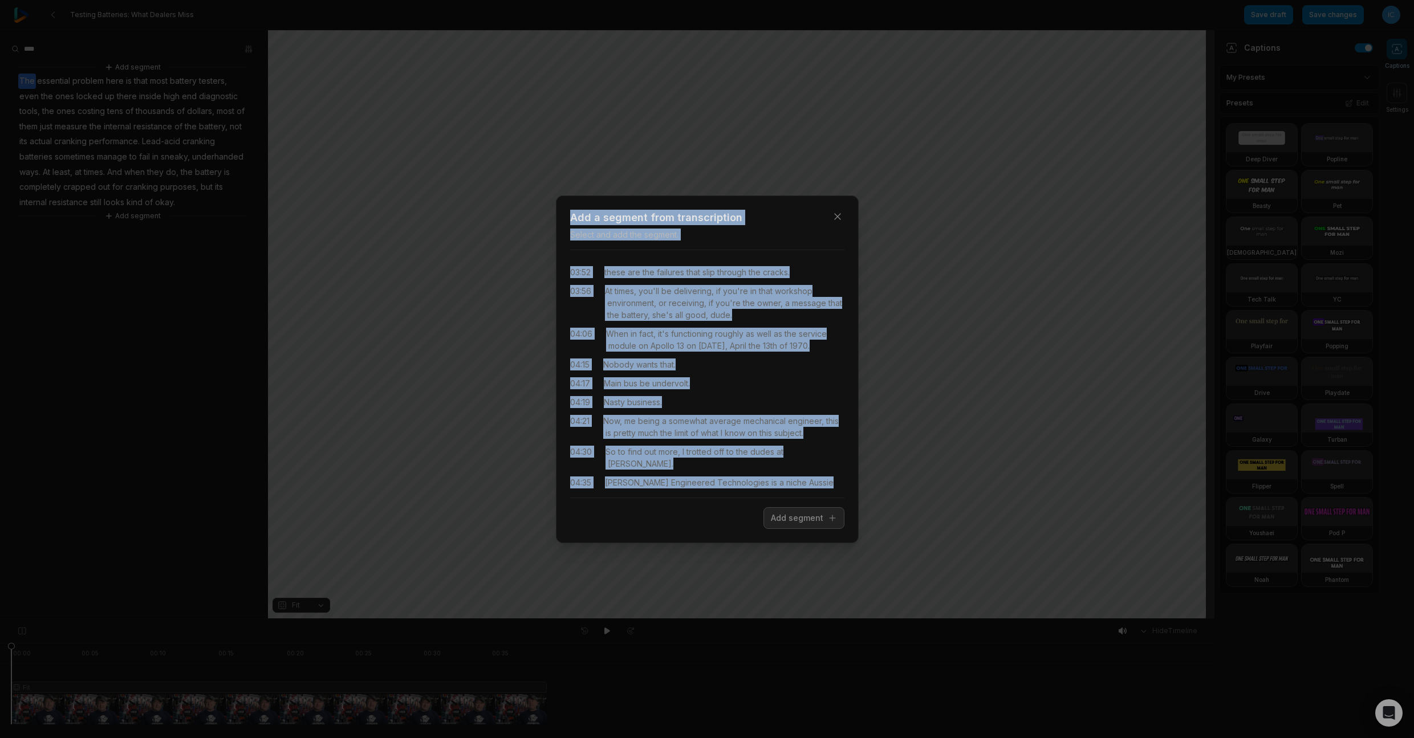
scroll to position [229, 0]
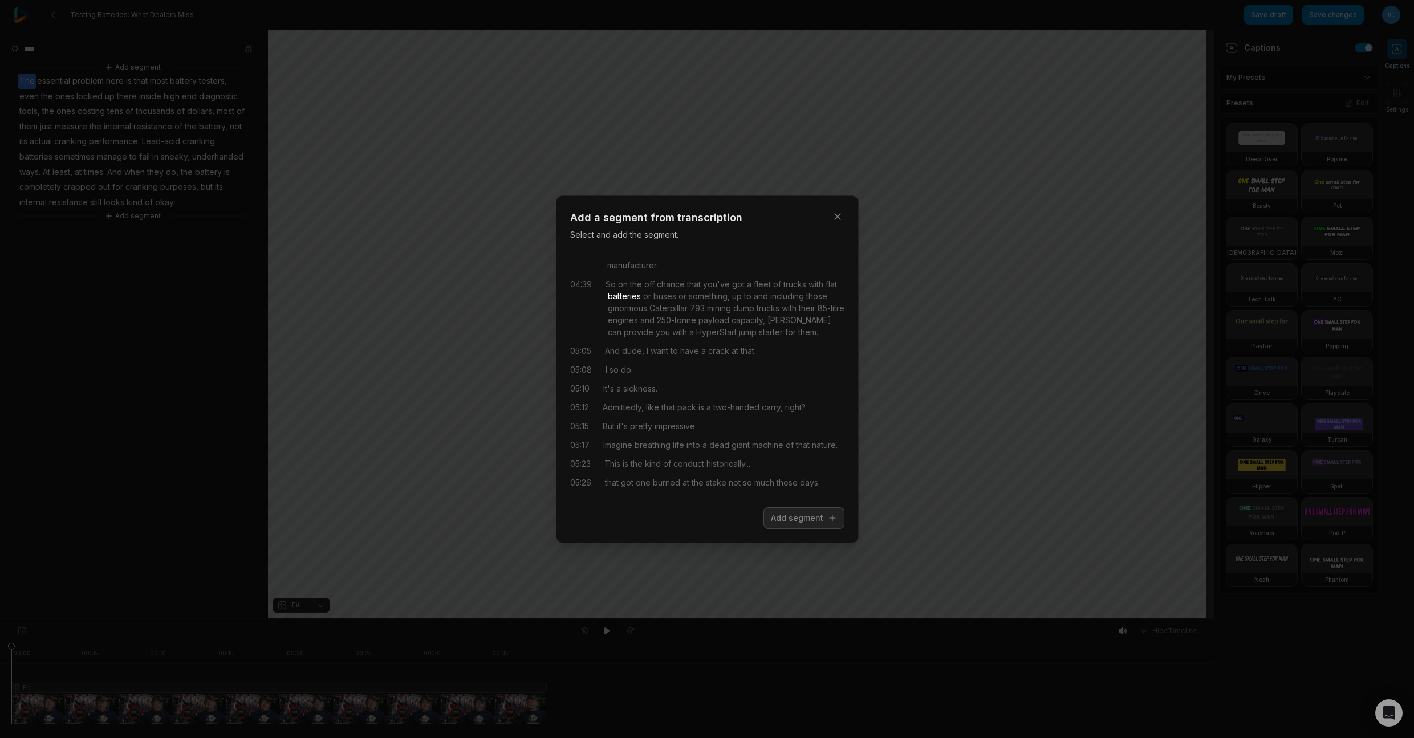
drag, startPoint x: 597, startPoint y: 271, endPoint x: 648, endPoint y: 287, distance: 52.6
click at [648, 287] on div "04:39 So on the off chance that you've got a fleet of trucks with flat batterie…" at bounding box center [707, 308] width 274 height 60
drag, startPoint x: 605, startPoint y: 270, endPoint x: 681, endPoint y: 312, distance: 86.8
click at [681, 312] on div "04:39 So on the off chance that you've got a fleet of trucks with flat batterie…" at bounding box center [707, 308] width 274 height 60
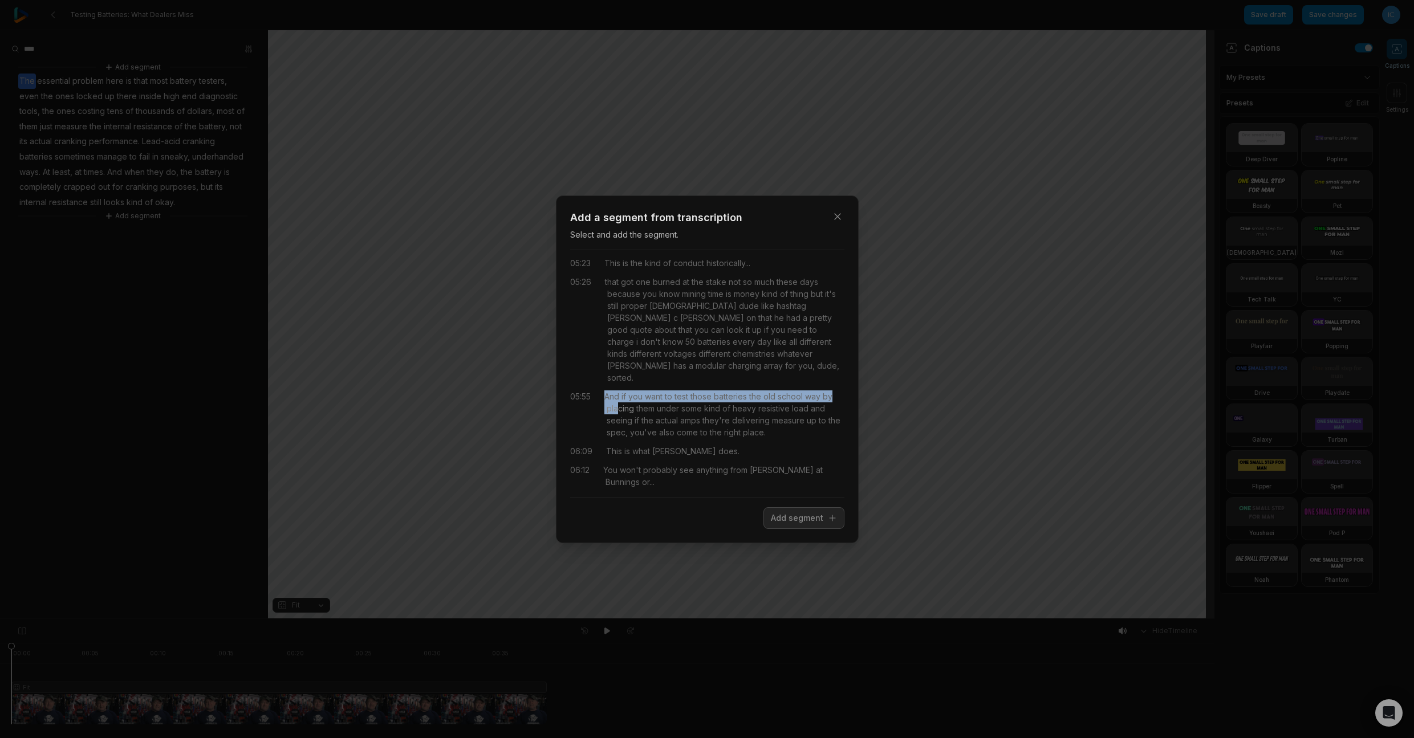
drag, startPoint x: 593, startPoint y: 401, endPoint x: 620, endPoint y: 413, distance: 30.1
click at [620, 413] on div "05:55 And if you want to test those batteries the old school way by placing the…" at bounding box center [707, 414] width 274 height 48
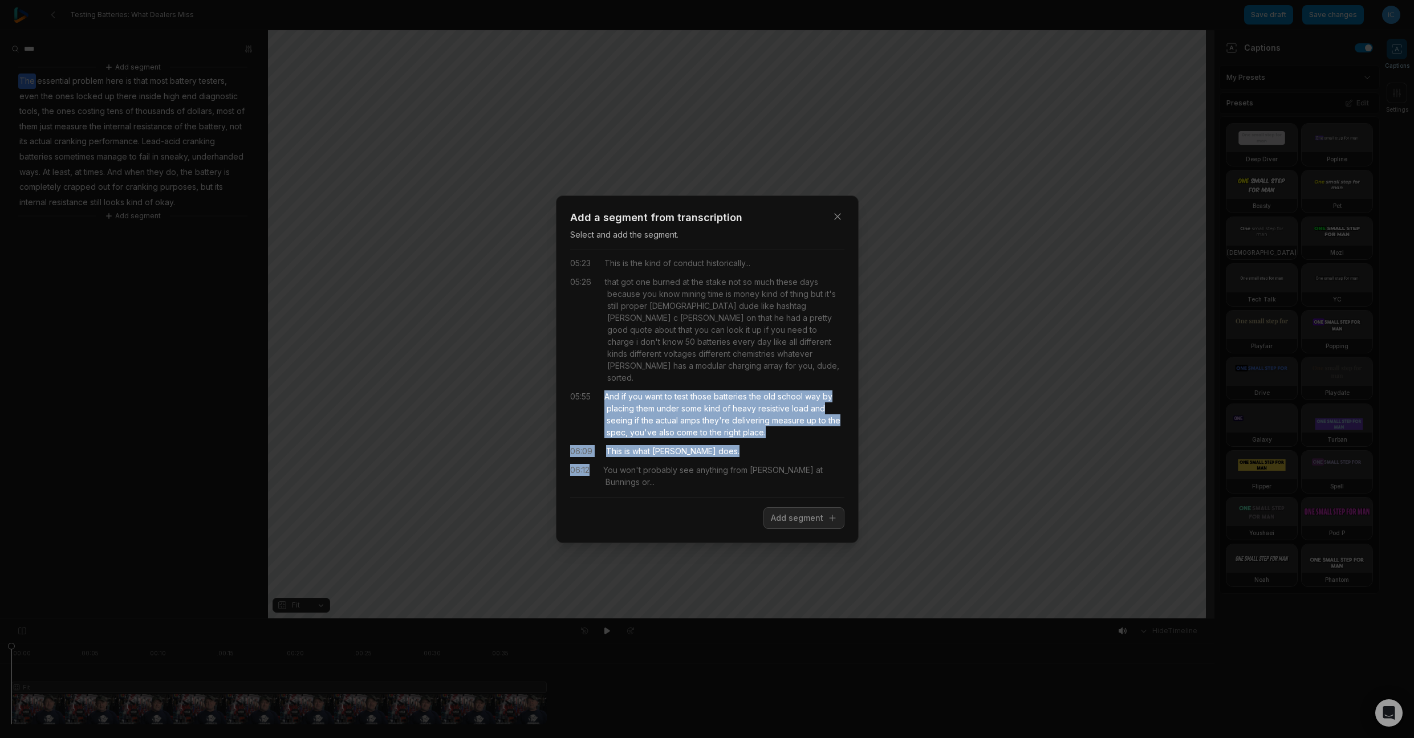
drag, startPoint x: 607, startPoint y: 398, endPoint x: 759, endPoint y: 463, distance: 165.5
click at [759, 463] on div "03:52 these are the failures that slip through the cracks. 03:56 At times, you'…" at bounding box center [707, 373] width 274 height 229
click at [799, 526] on button "Add segment" at bounding box center [803, 518] width 81 height 22
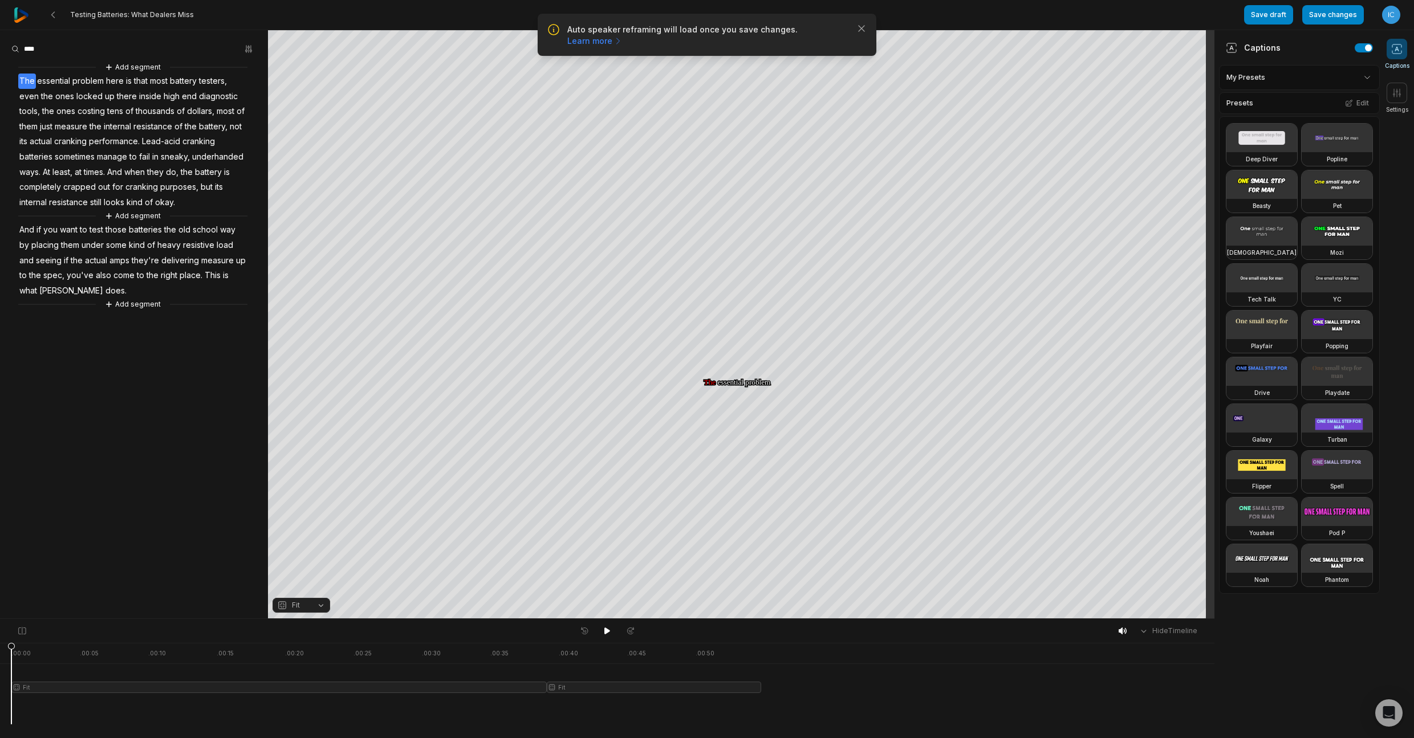
scroll to position [0, 0]
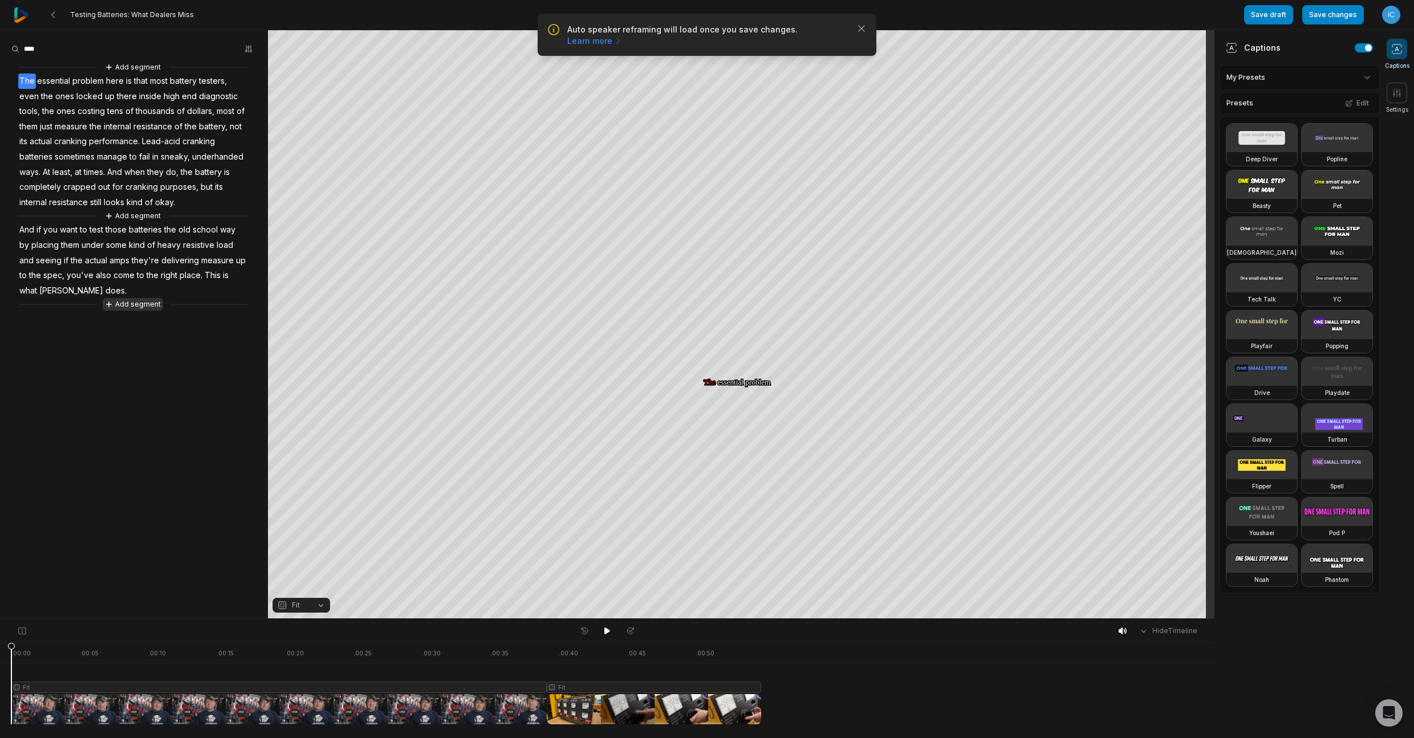
click at [149, 303] on button "Add segment" at bounding box center [133, 304] width 60 height 13
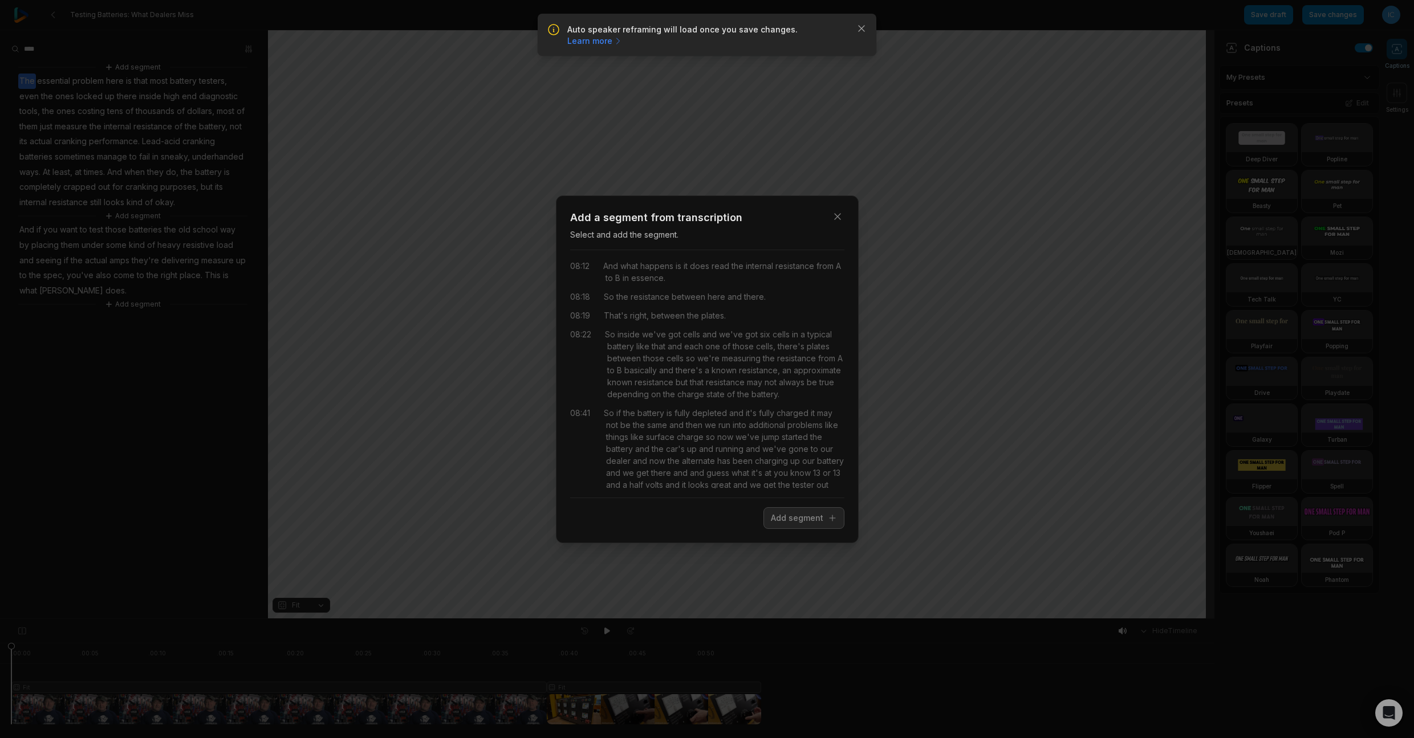
scroll to position [401, 0]
click at [833, 222] on button "Close" at bounding box center [837, 216] width 23 height 23
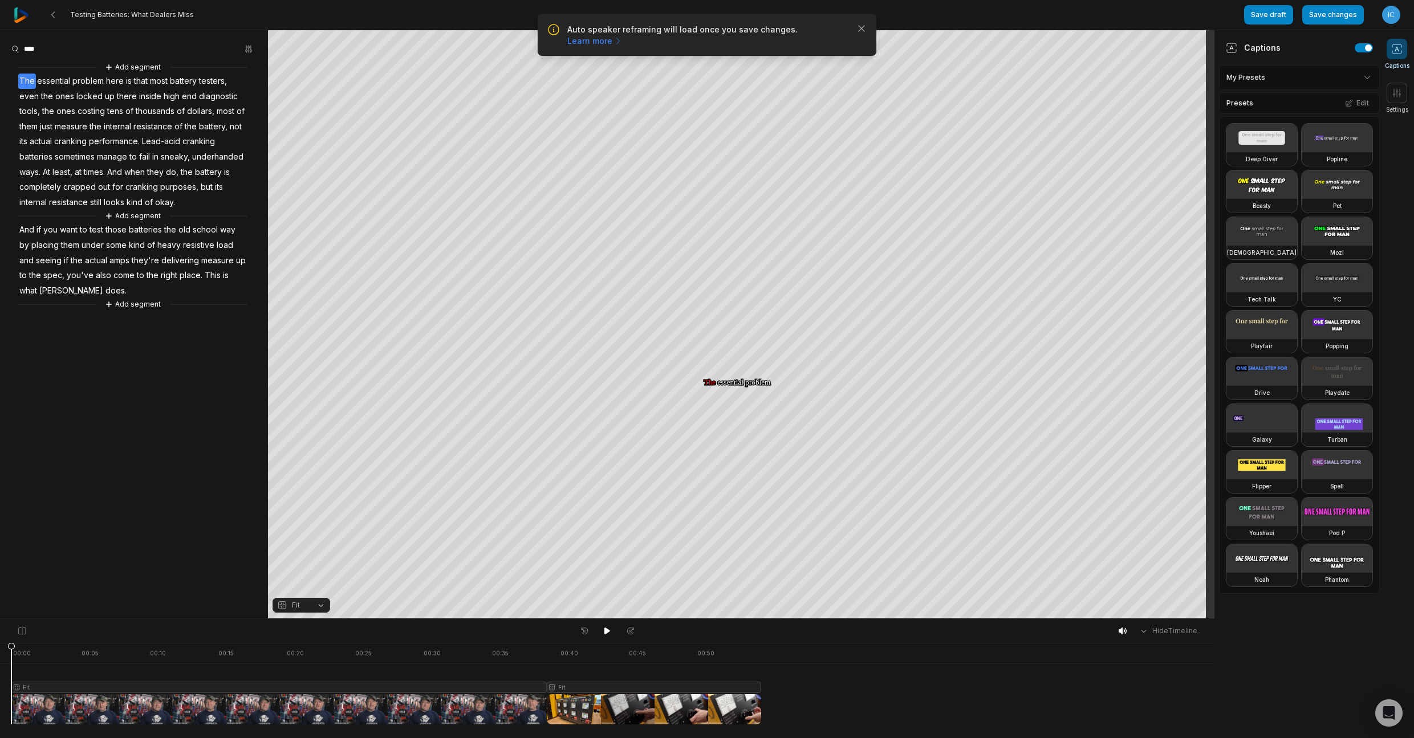
scroll to position [0, 0]
click at [612, 627] on button at bounding box center [607, 631] width 16 height 15
click at [1334, 10] on button "Save changes" at bounding box center [1333, 14] width 62 height 19
